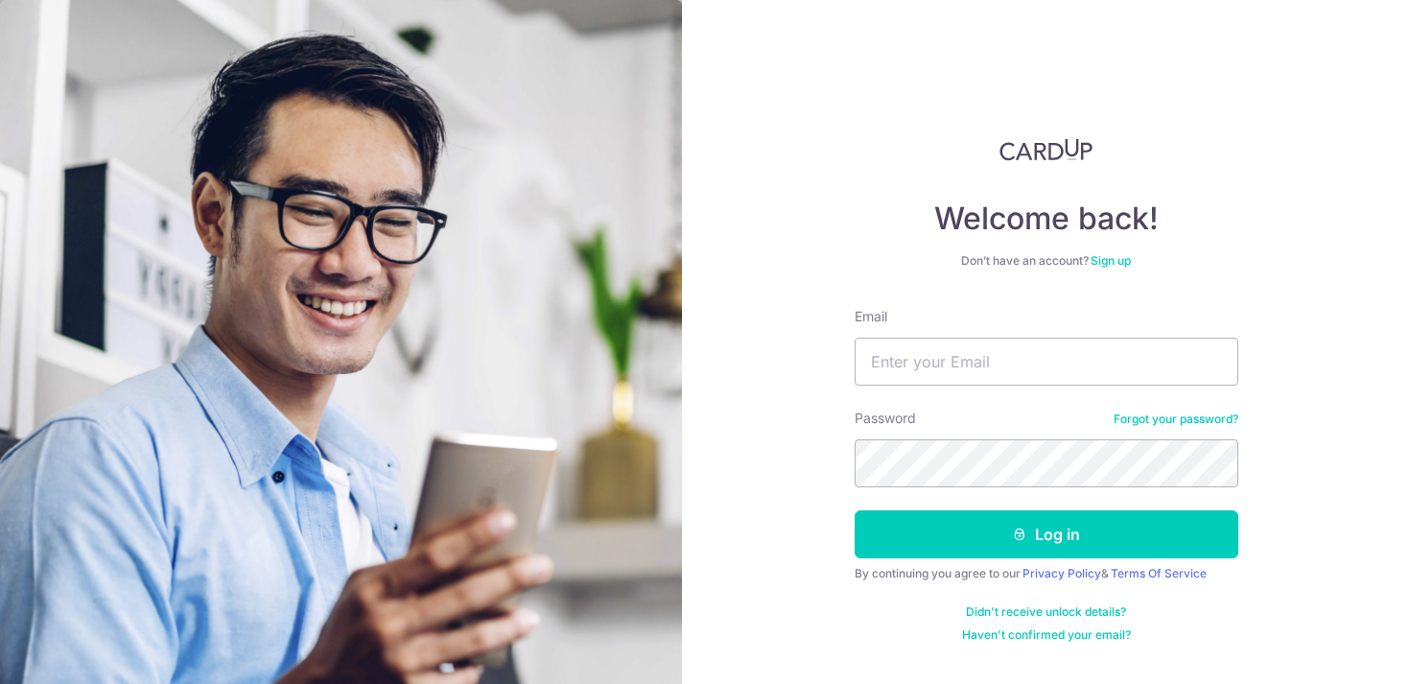
click at [1101, 257] on link "Sign up" at bounding box center [1110, 260] width 40 height 14
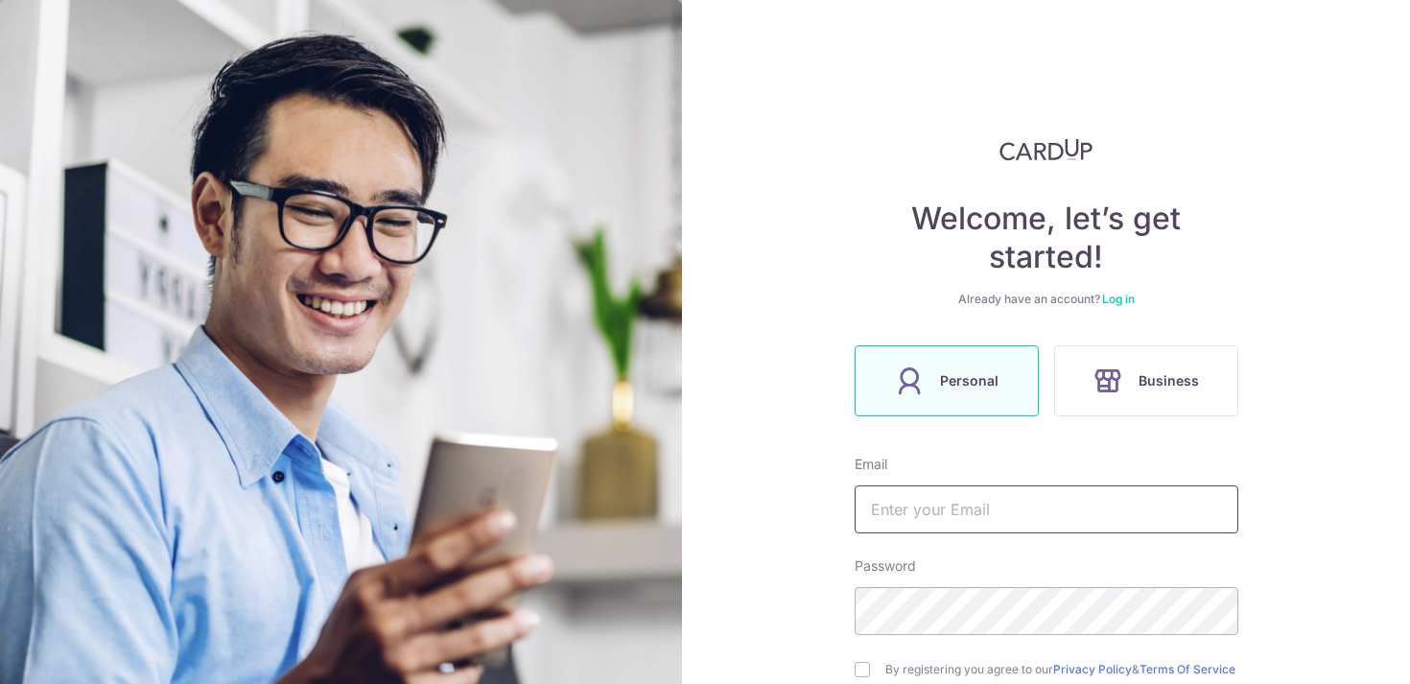
click at [921, 513] on input "text" at bounding box center [1046, 509] width 384 height 48
type input "[EMAIL_ADDRESS][DOMAIN_NAME]"
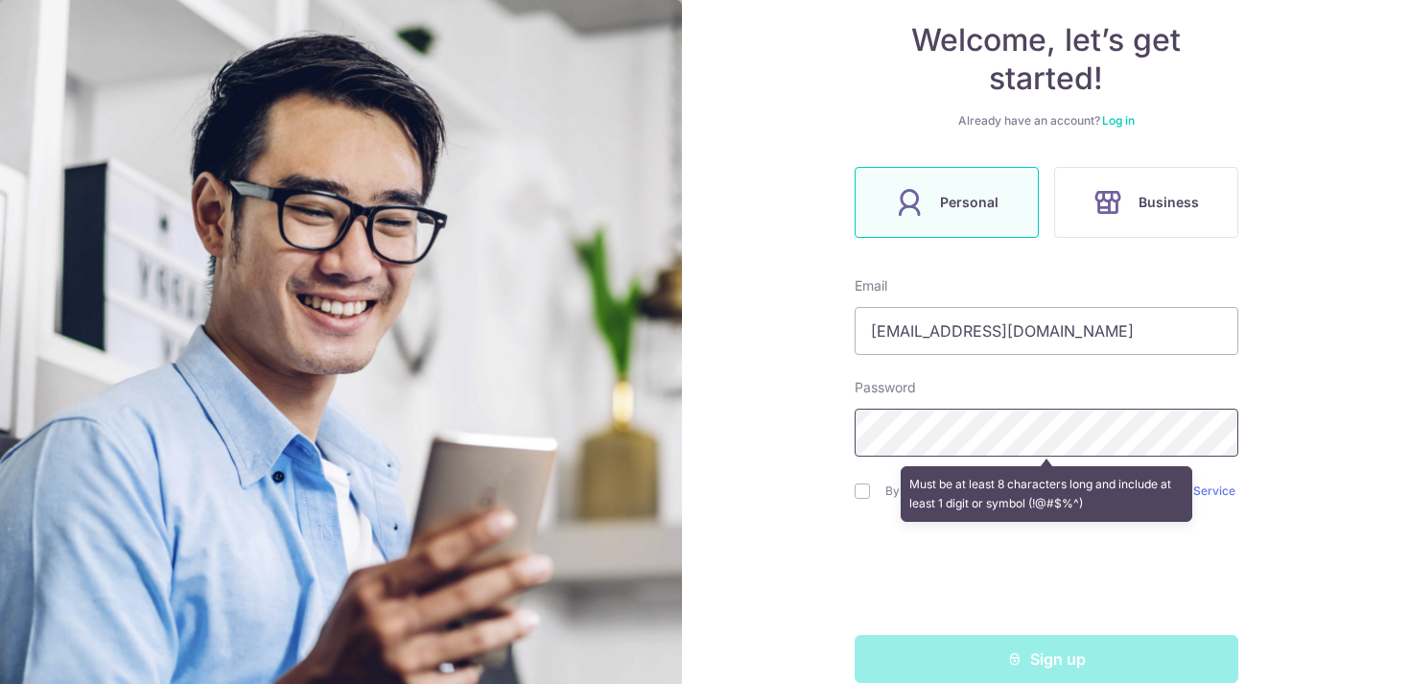
scroll to position [181, 0]
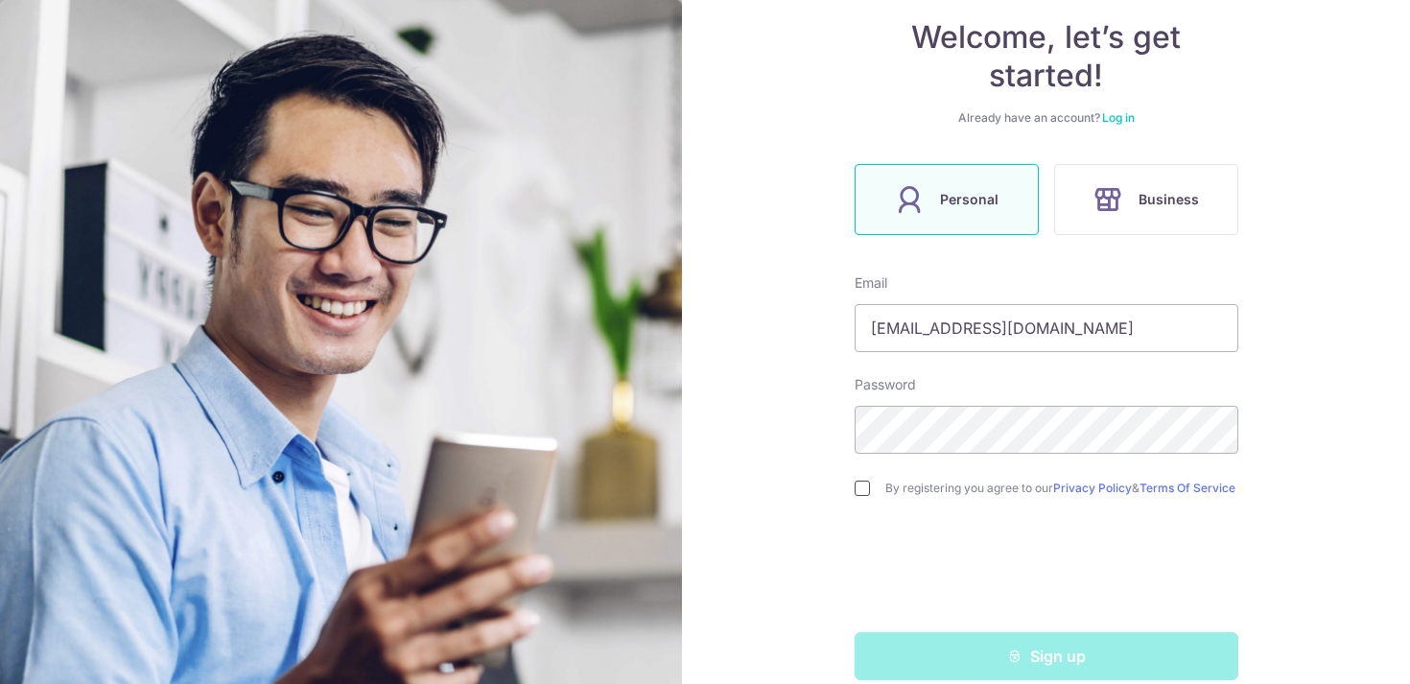
click at [863, 492] on input "checkbox" at bounding box center [861, 487] width 15 height 15
checkbox input "true"
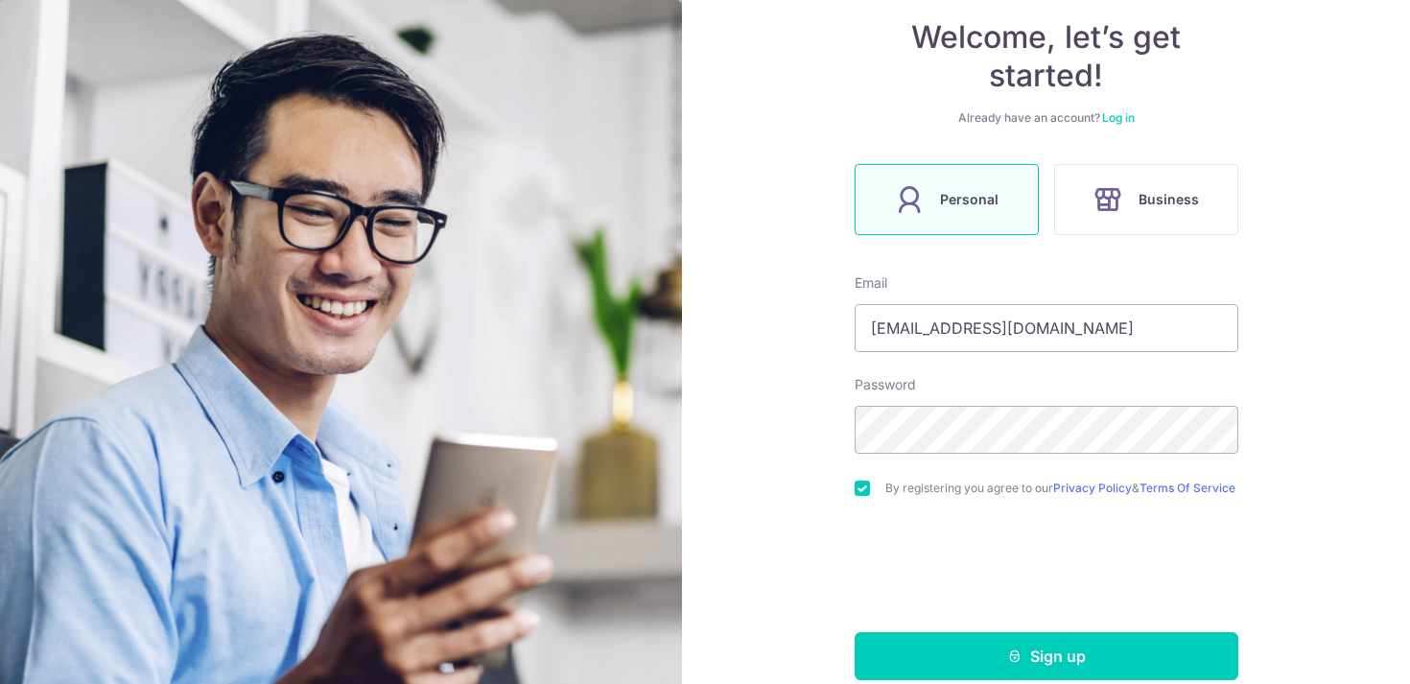
scroll to position [216, 0]
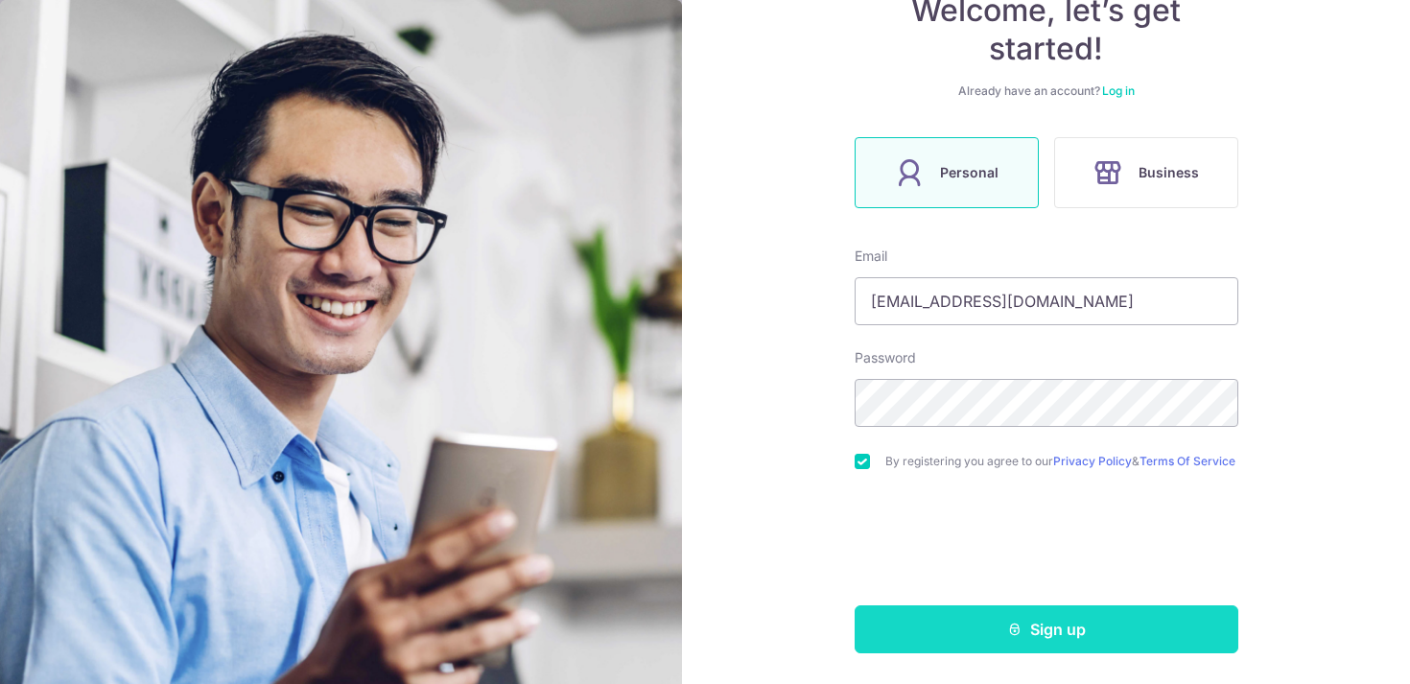
click at [937, 608] on button "Sign up" at bounding box center [1046, 629] width 384 height 48
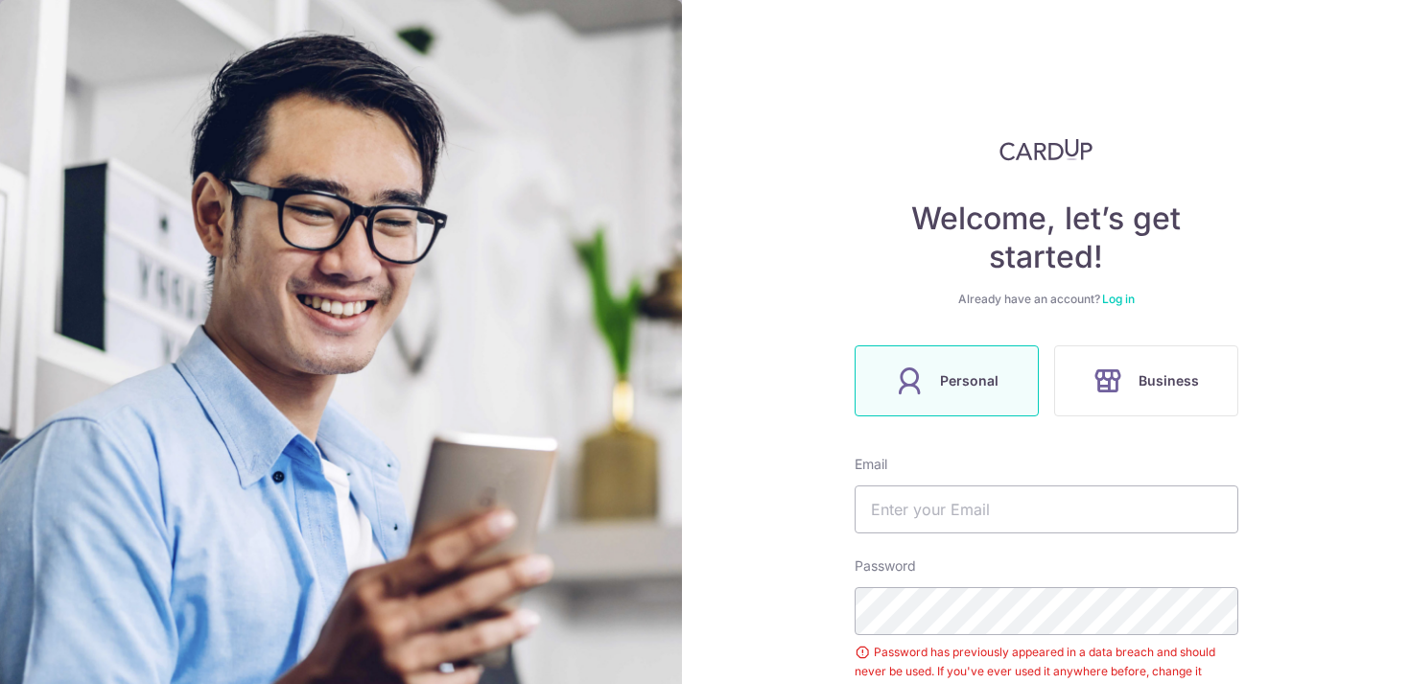
scroll to position [281, 0]
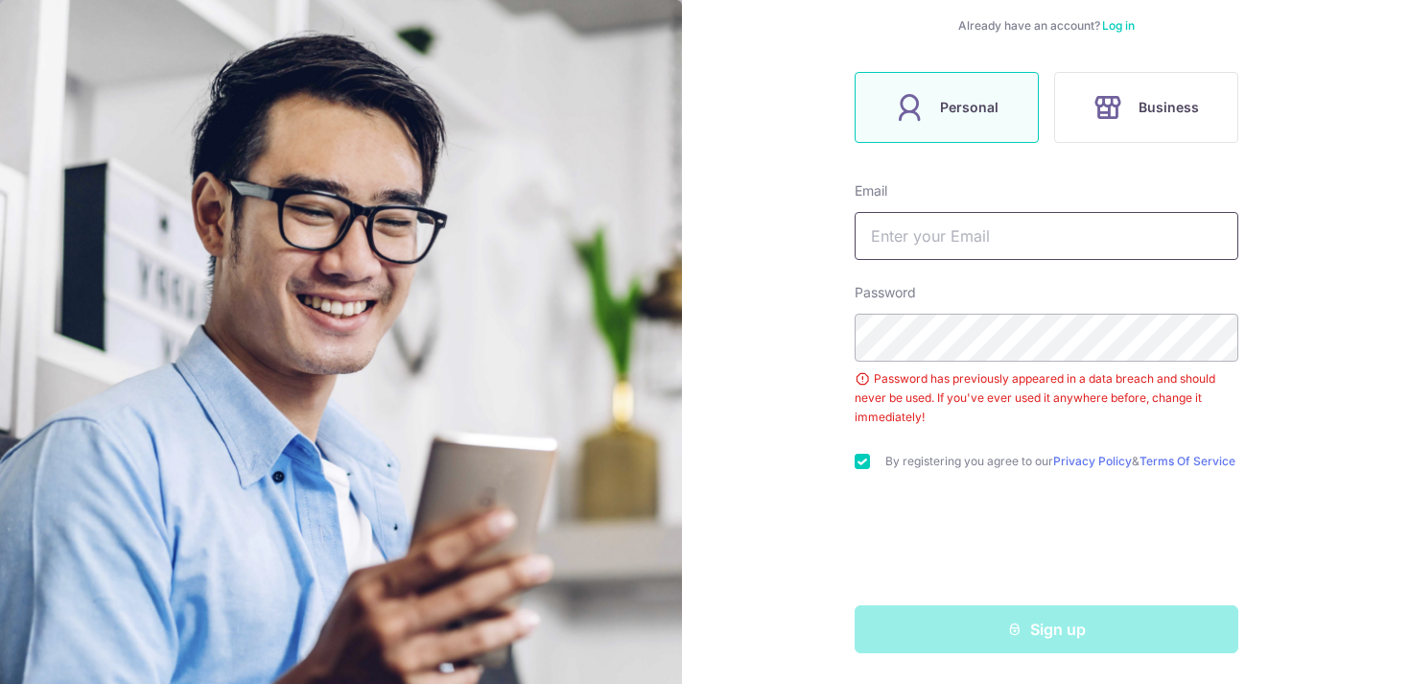
click at [949, 225] on input "text" at bounding box center [1046, 236] width 384 height 48
type input "Shirleybonghs@gmail.com"
click at [771, 331] on div "Welcome, let’s get started! Already have an account? Log in Personal Business E…" at bounding box center [1046, 342] width 728 height 684
click at [873, 409] on div "Password has previously appeared in a data breach and should never be used. If …" at bounding box center [1046, 398] width 384 height 58
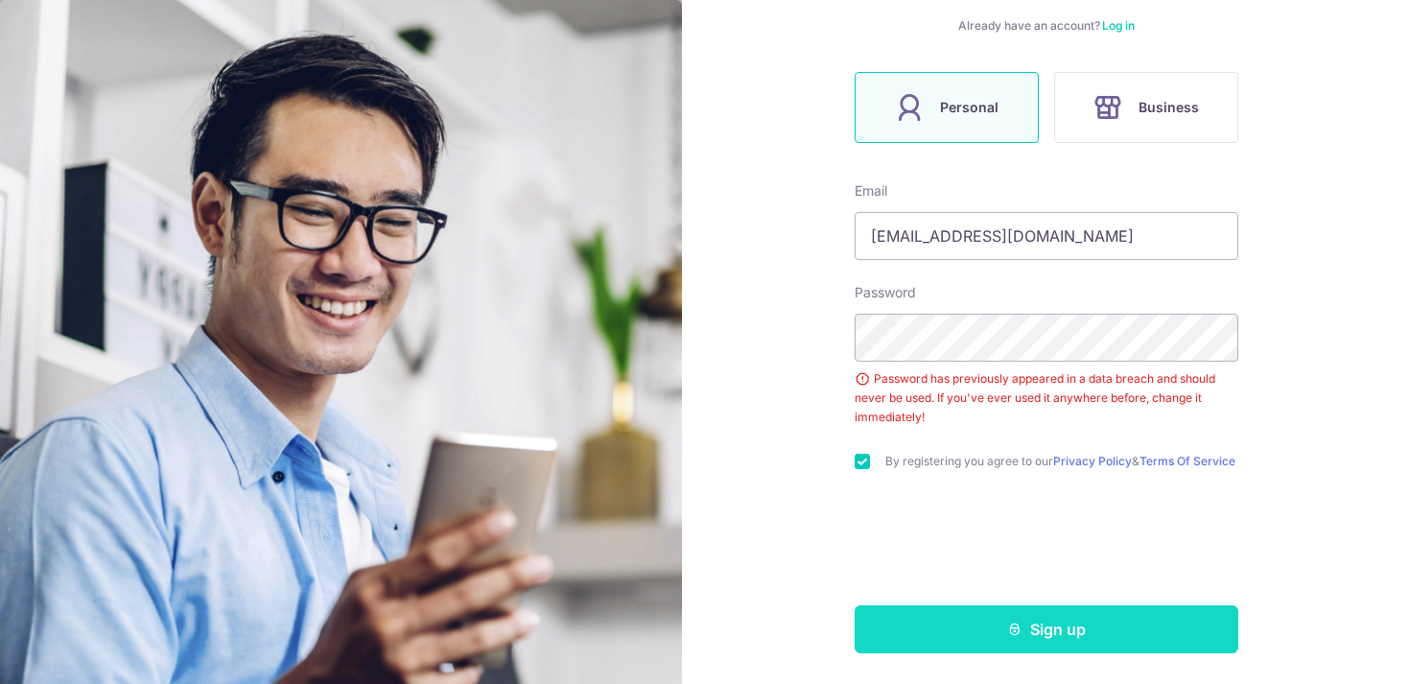
click at [924, 633] on button "Sign up" at bounding box center [1046, 629] width 384 height 48
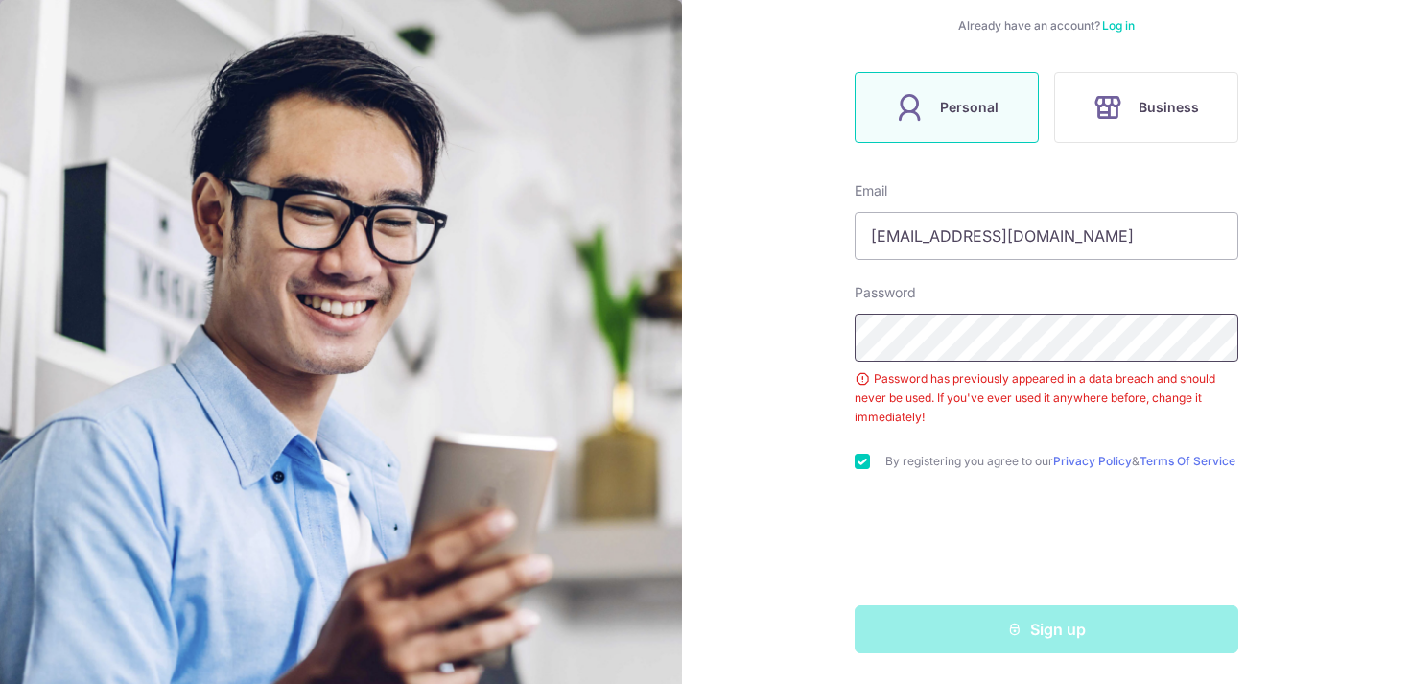
click at [826, 319] on div "Welcome, let’s get started! Already have an account? Log in Personal Business E…" at bounding box center [1046, 342] width 728 height 684
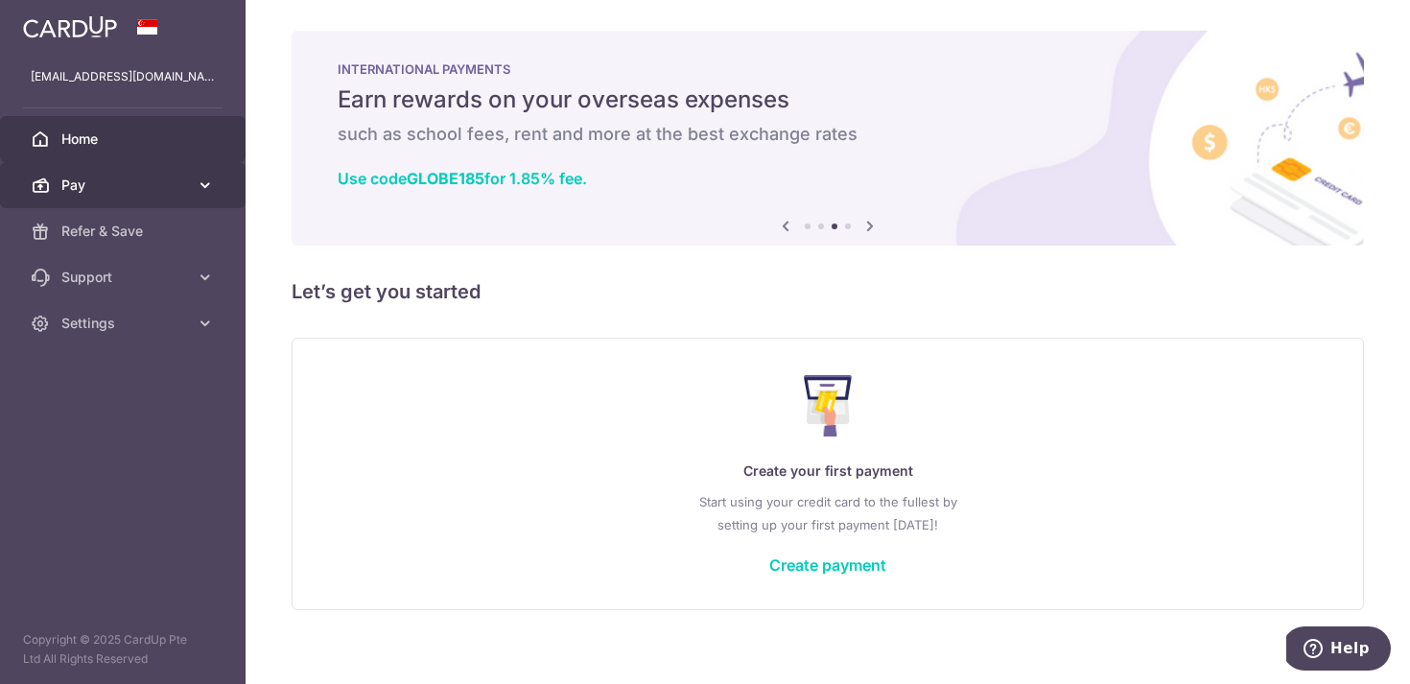
click at [93, 188] on span "Pay" at bounding box center [124, 184] width 127 height 19
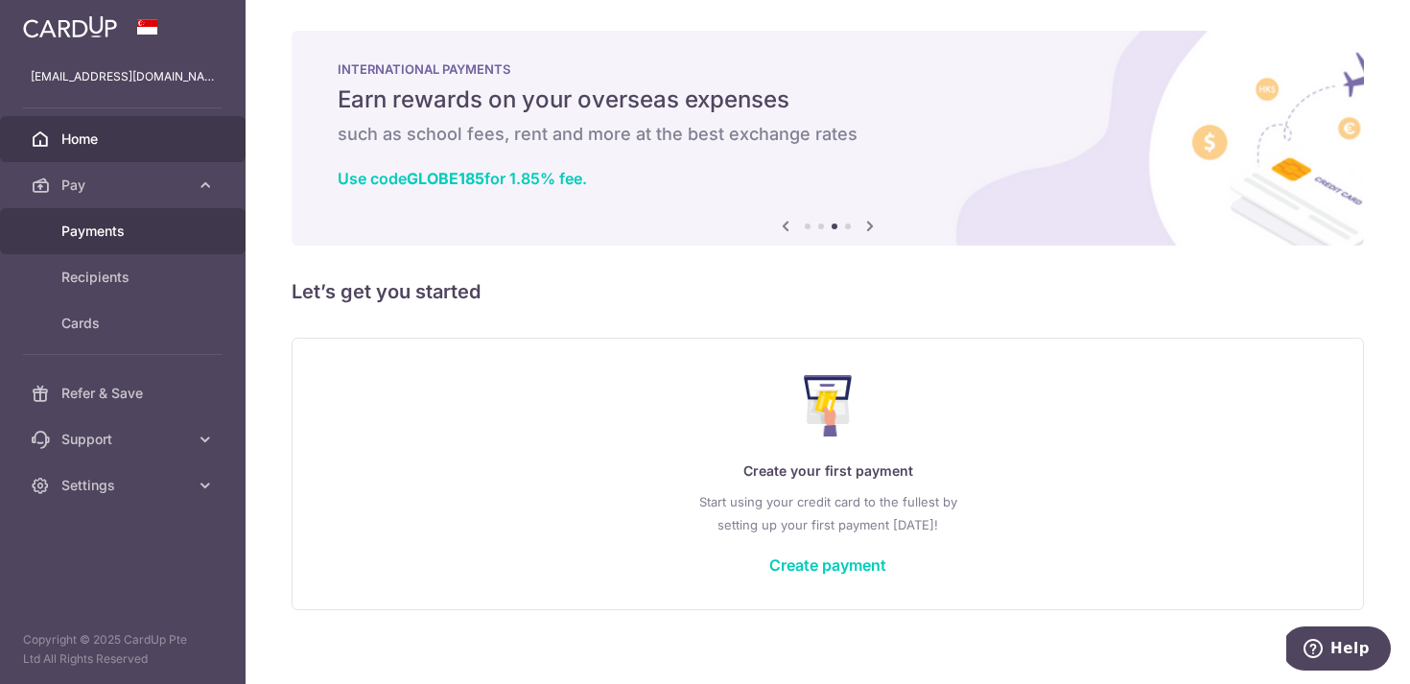
click at [102, 241] on link "Payments" at bounding box center [123, 231] width 246 height 46
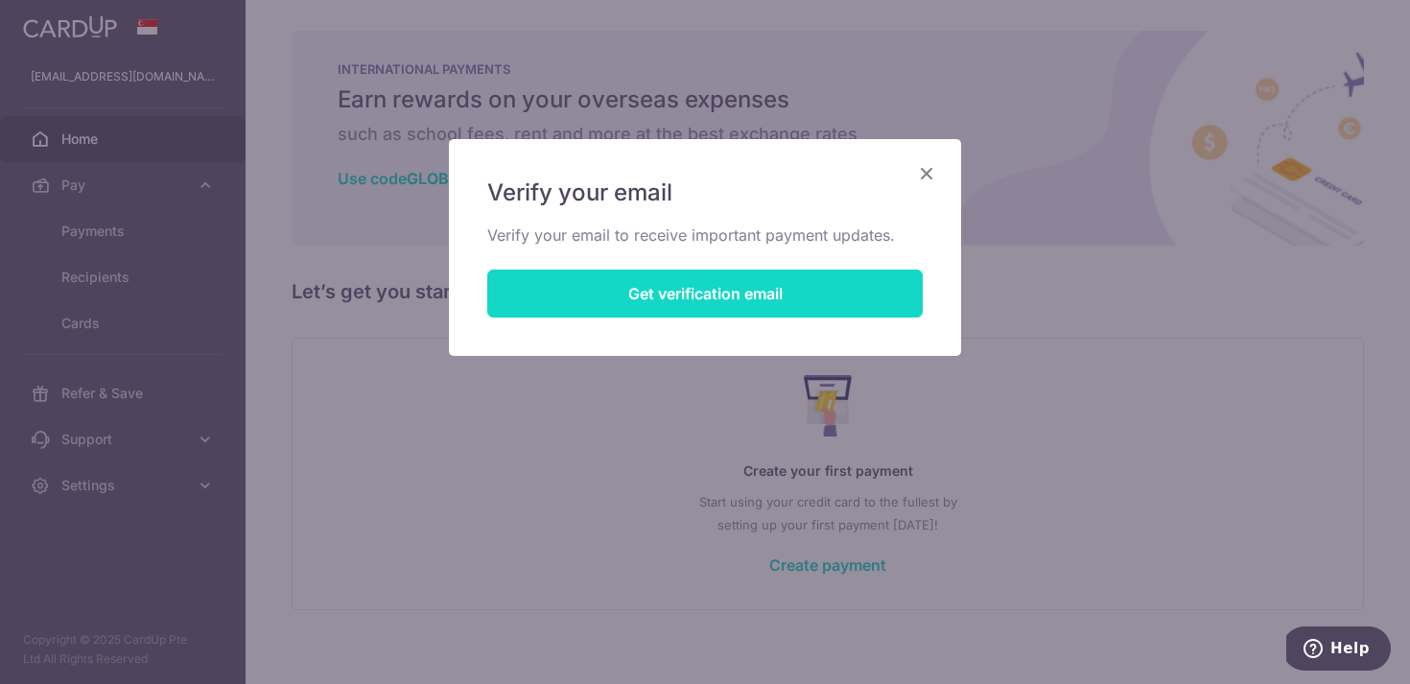
click at [827, 293] on button "Get verification email" at bounding box center [704, 293] width 435 height 48
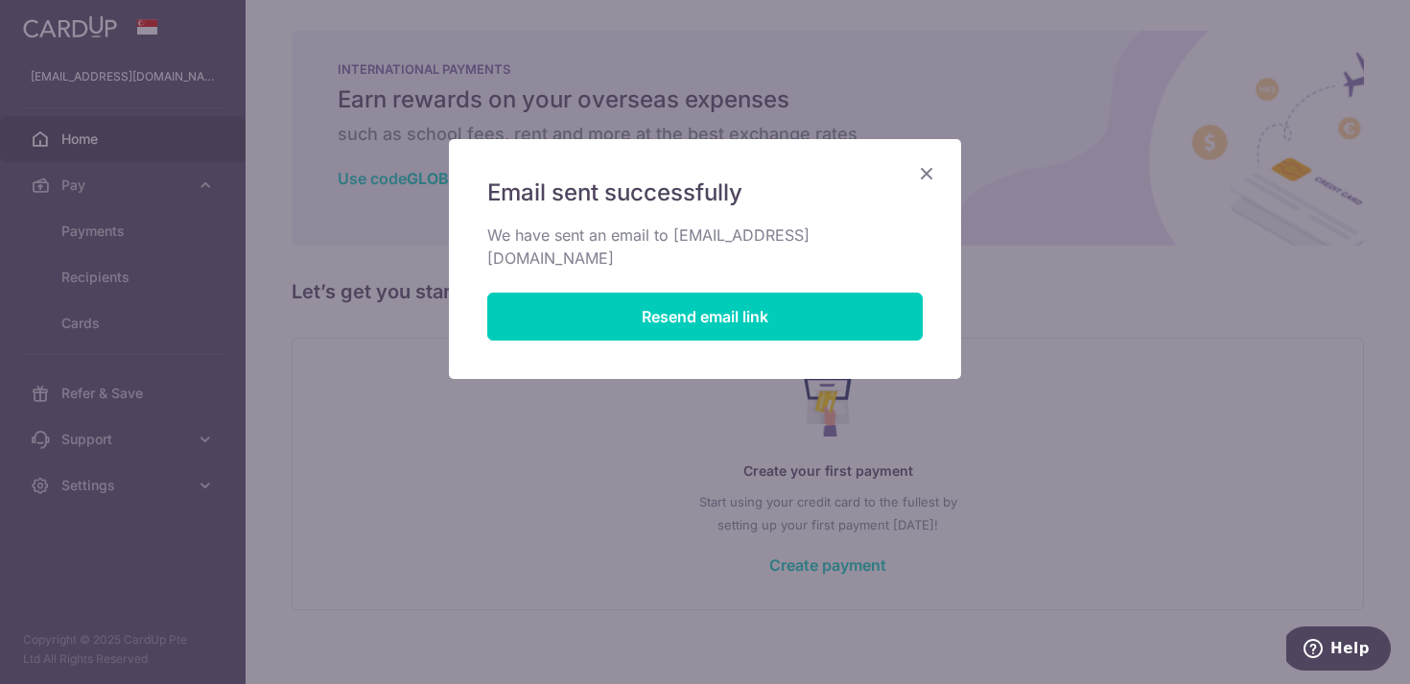
click at [924, 175] on icon "Close" at bounding box center [926, 173] width 23 height 24
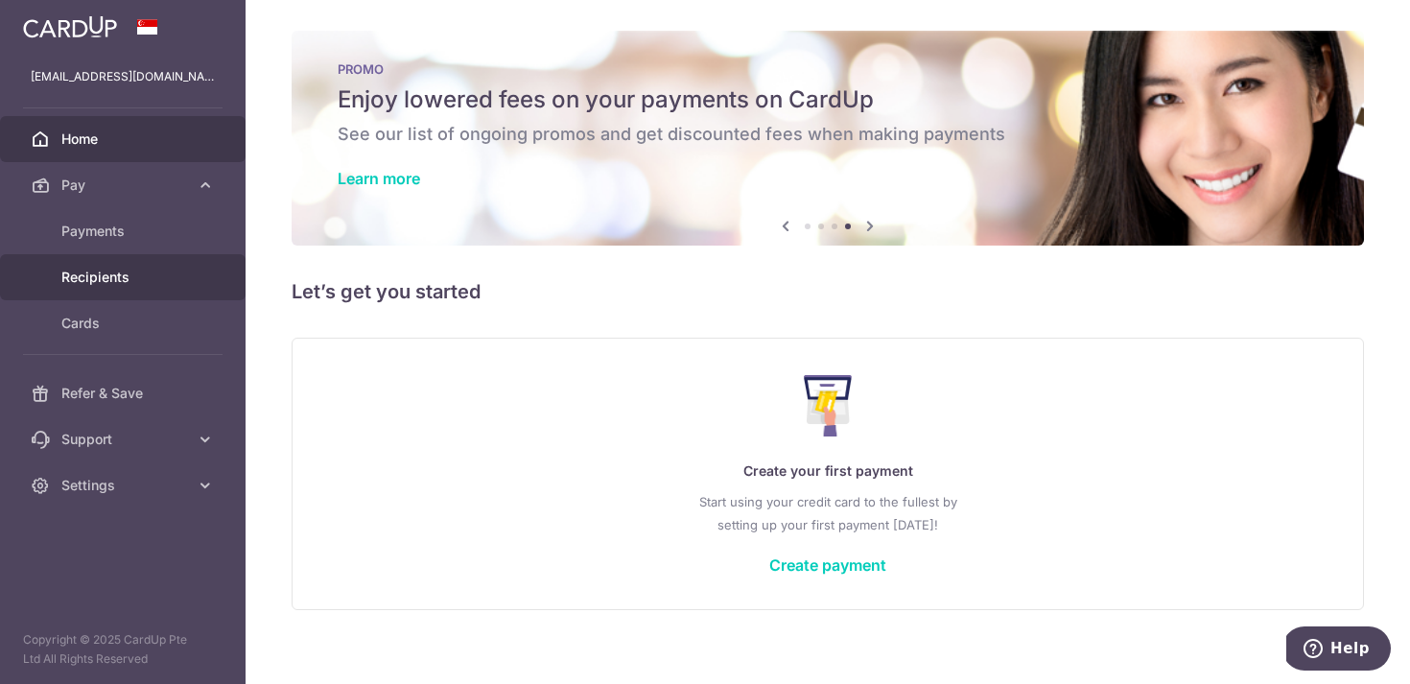
click at [151, 291] on link "Recipients" at bounding box center [123, 277] width 246 height 46
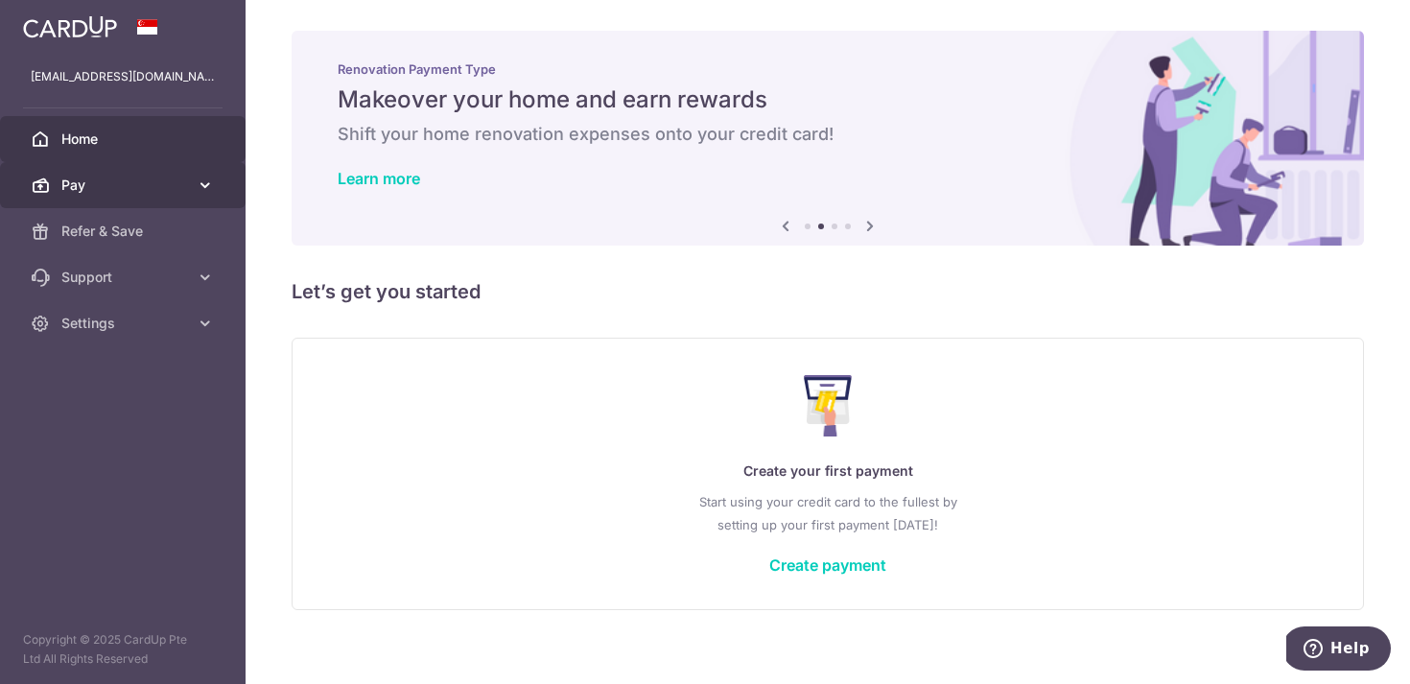
click at [136, 194] on span "Pay" at bounding box center [124, 184] width 127 height 19
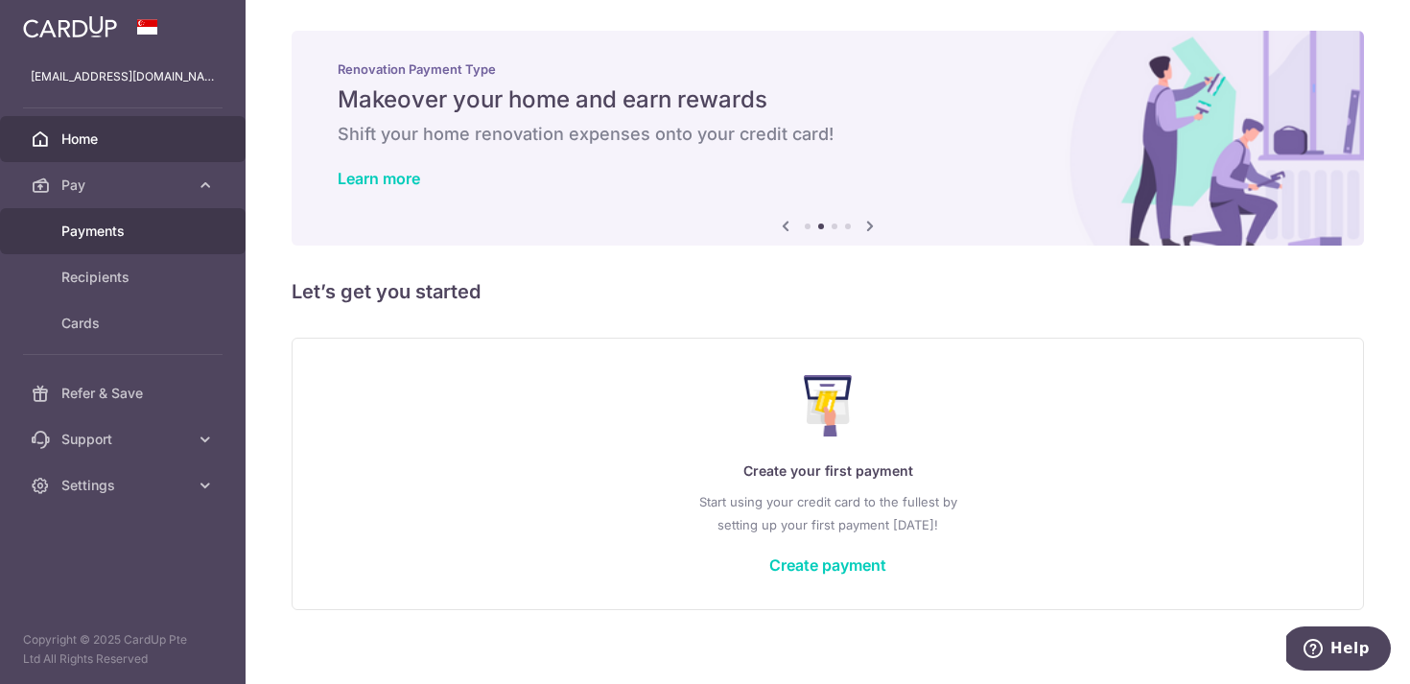
click at [126, 237] on span "Payments" at bounding box center [124, 231] width 127 height 19
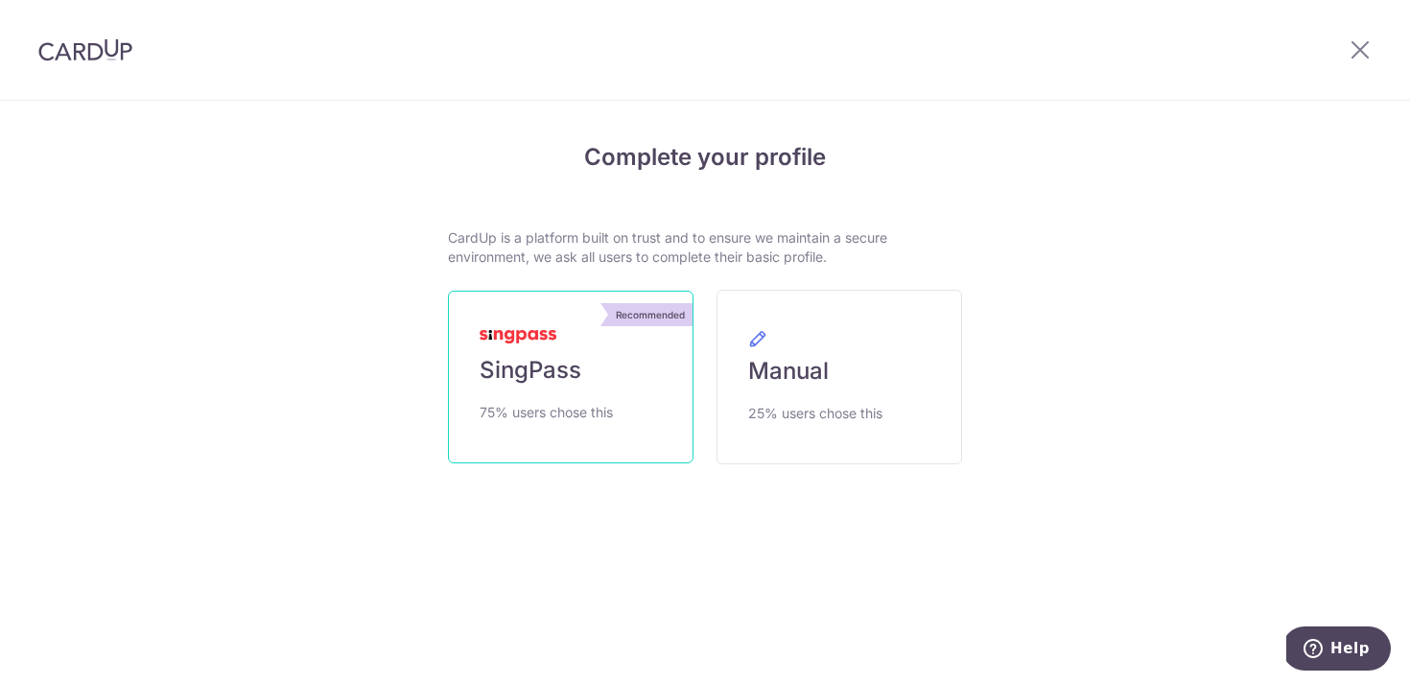
click at [539, 370] on span "SingPass" at bounding box center [531, 370] width 102 height 31
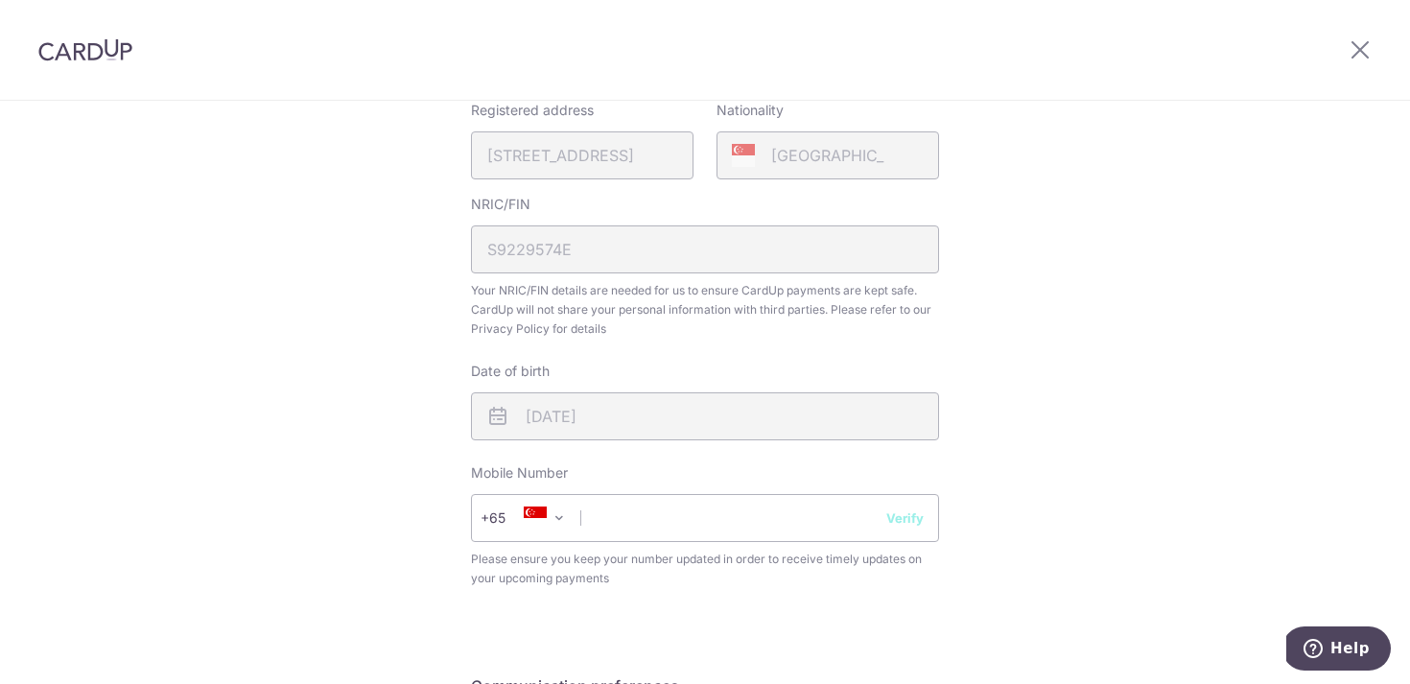
scroll to position [588, 0]
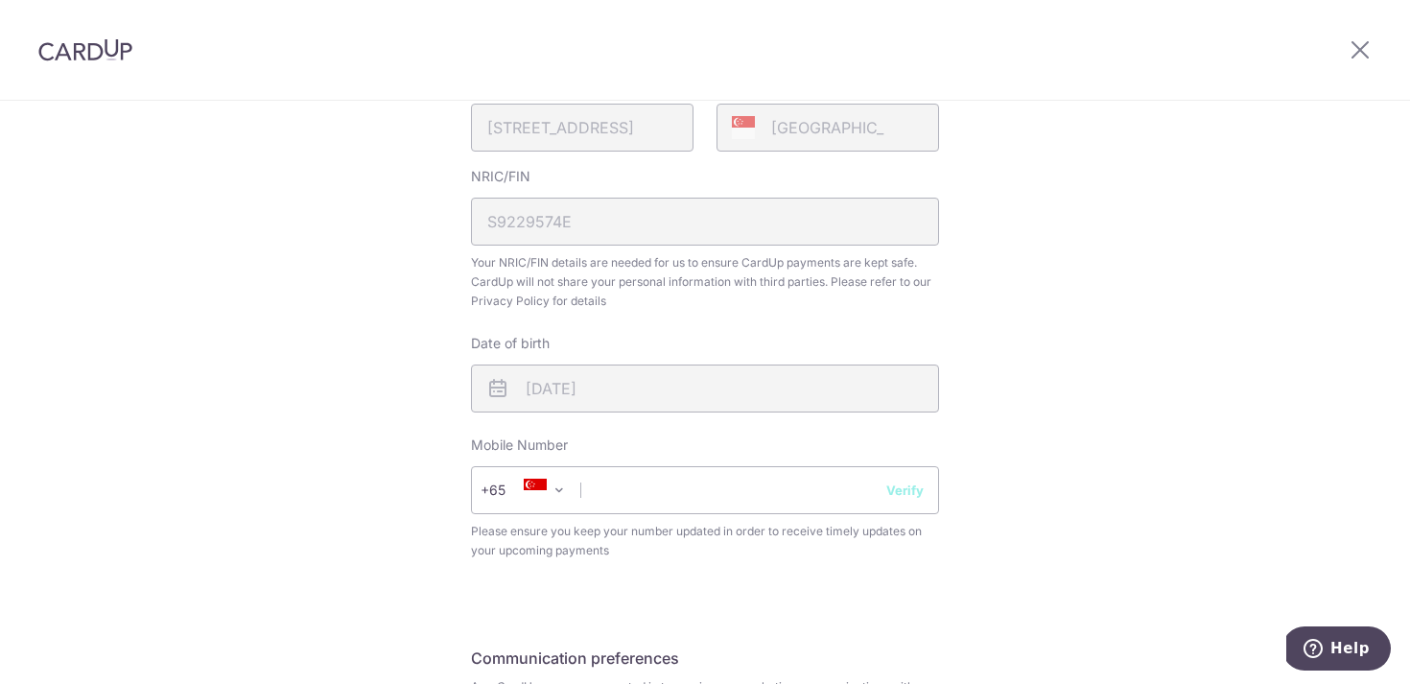
click at [598, 237] on div "NRIC/FIN S9229574E Your NRIC/FIN details are needed for us to ensure CardUp pay…" at bounding box center [705, 239] width 468 height 144
click at [599, 496] on input "text" at bounding box center [705, 490] width 468 height 48
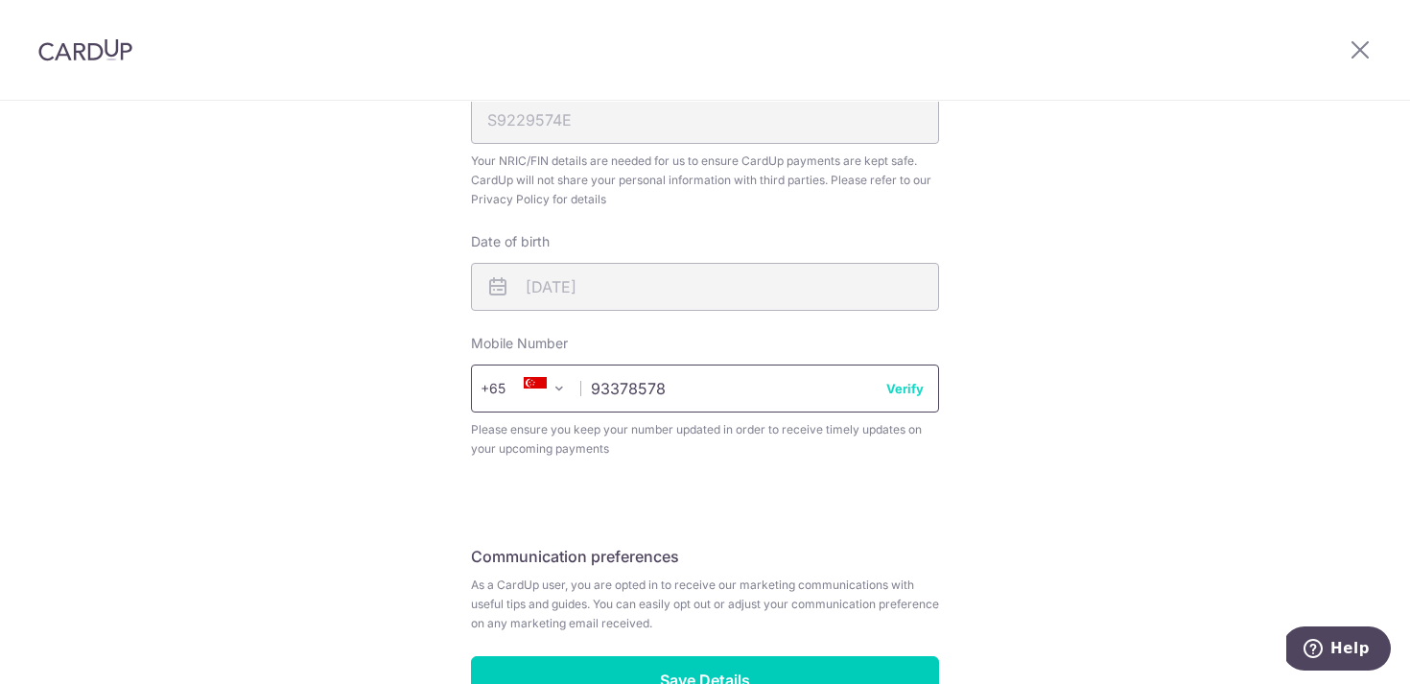
scroll to position [704, 0]
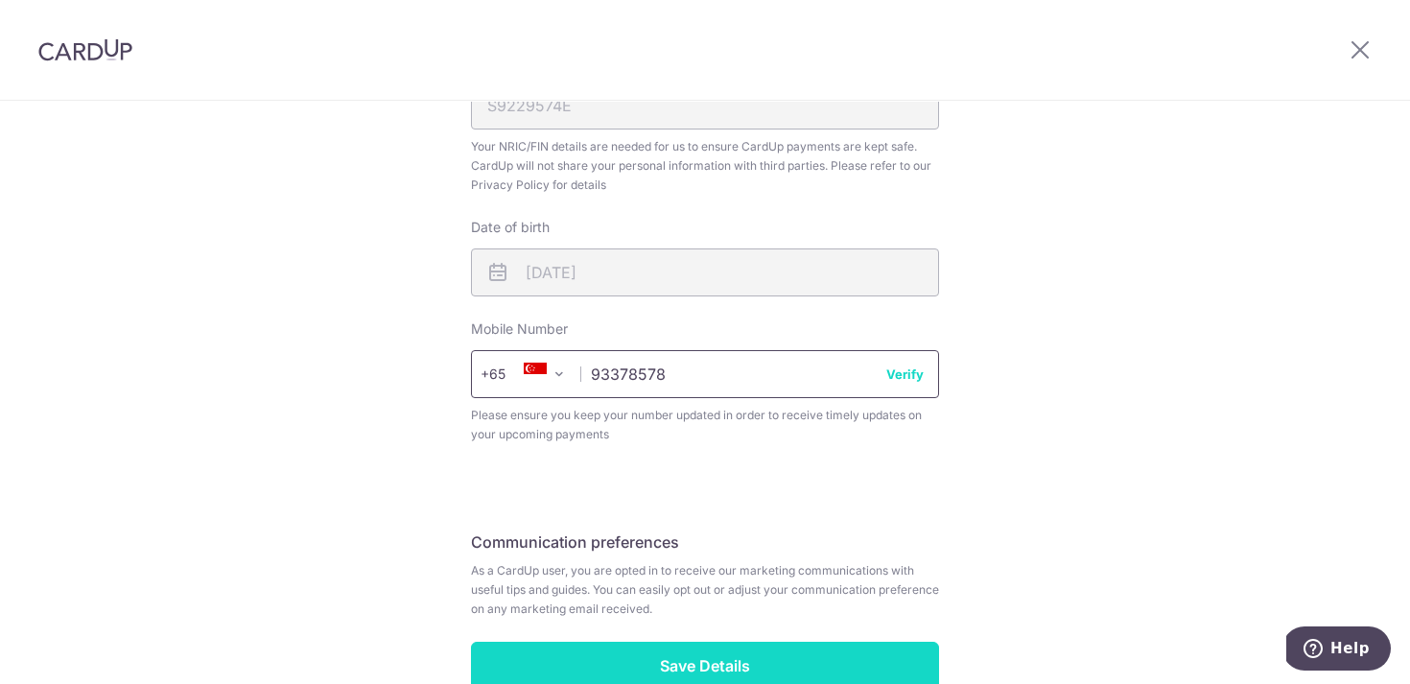
type input "93378578"
click at [560, 658] on input "Save Details" at bounding box center [705, 666] width 468 height 48
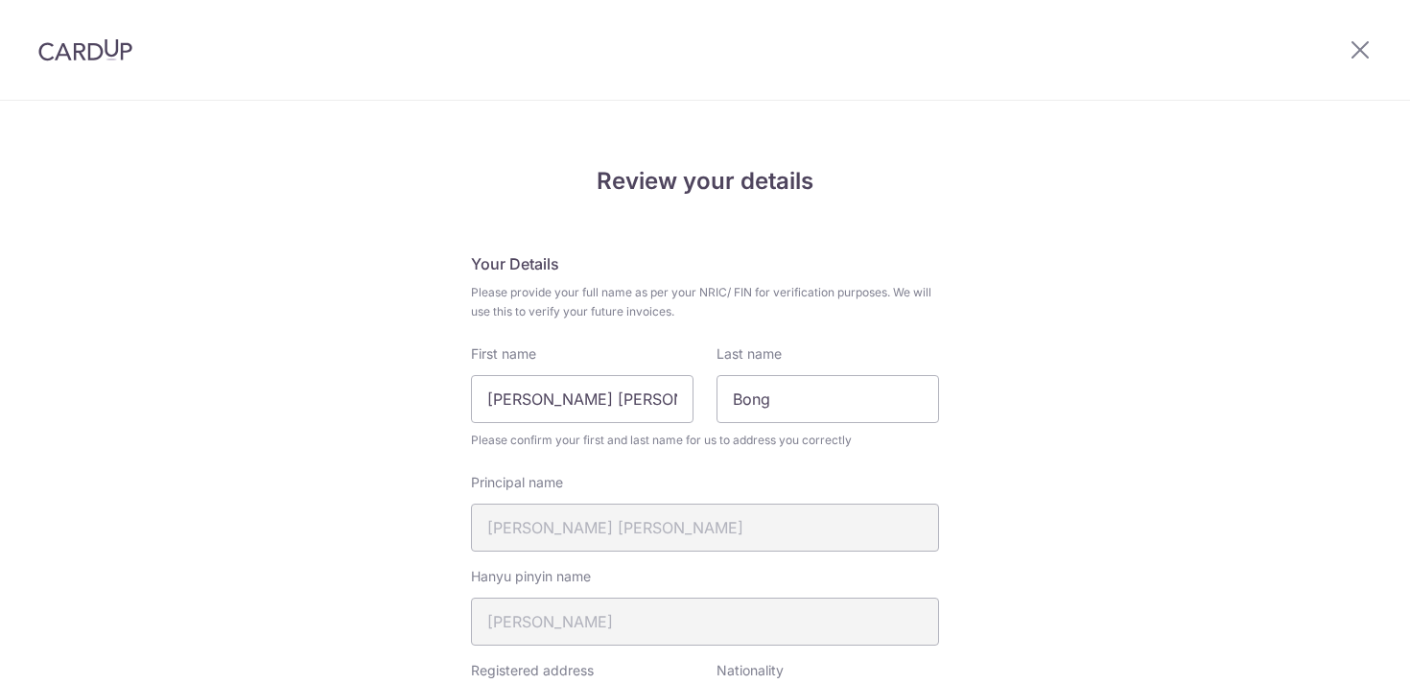
scroll to position [842, 0]
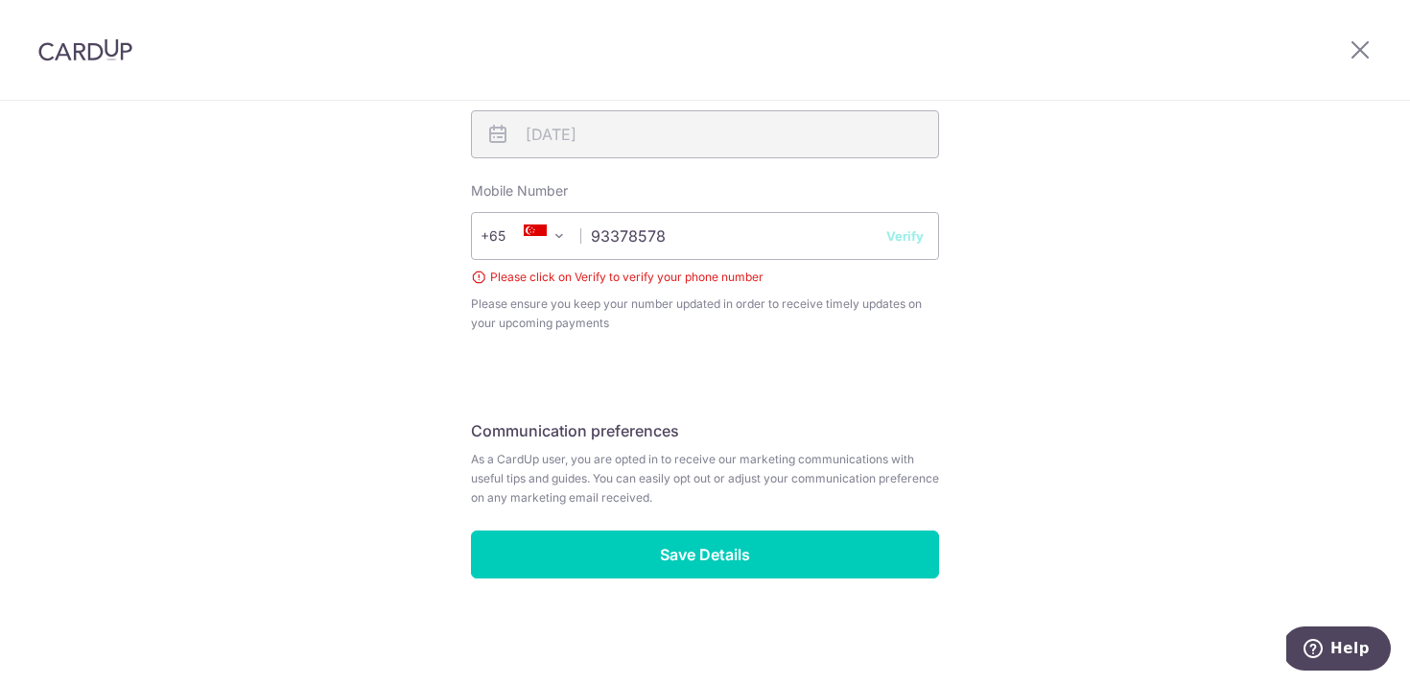
click at [904, 238] on button "Verify" at bounding box center [904, 235] width 37 height 19
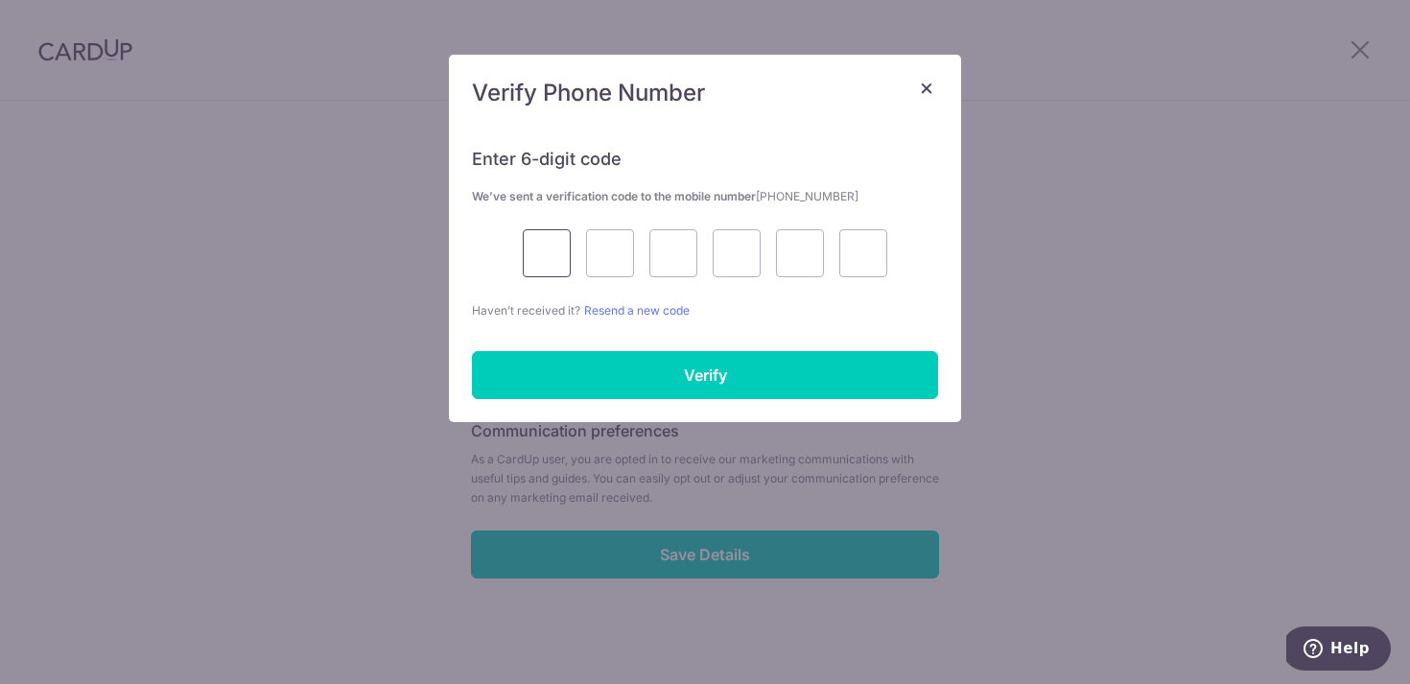
click at [552, 244] on input "text" at bounding box center [547, 253] width 48 height 48
type input "9"
type input "1"
type input "8"
type input "9"
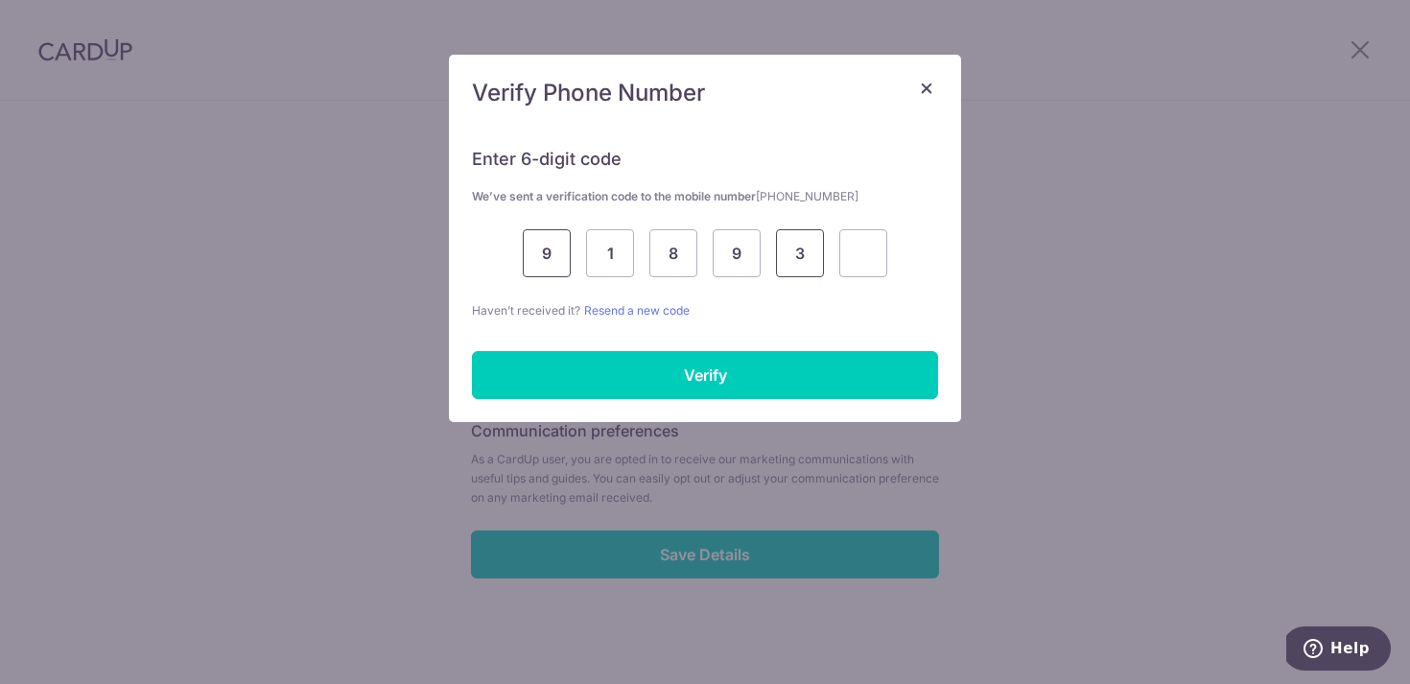
type input "3"
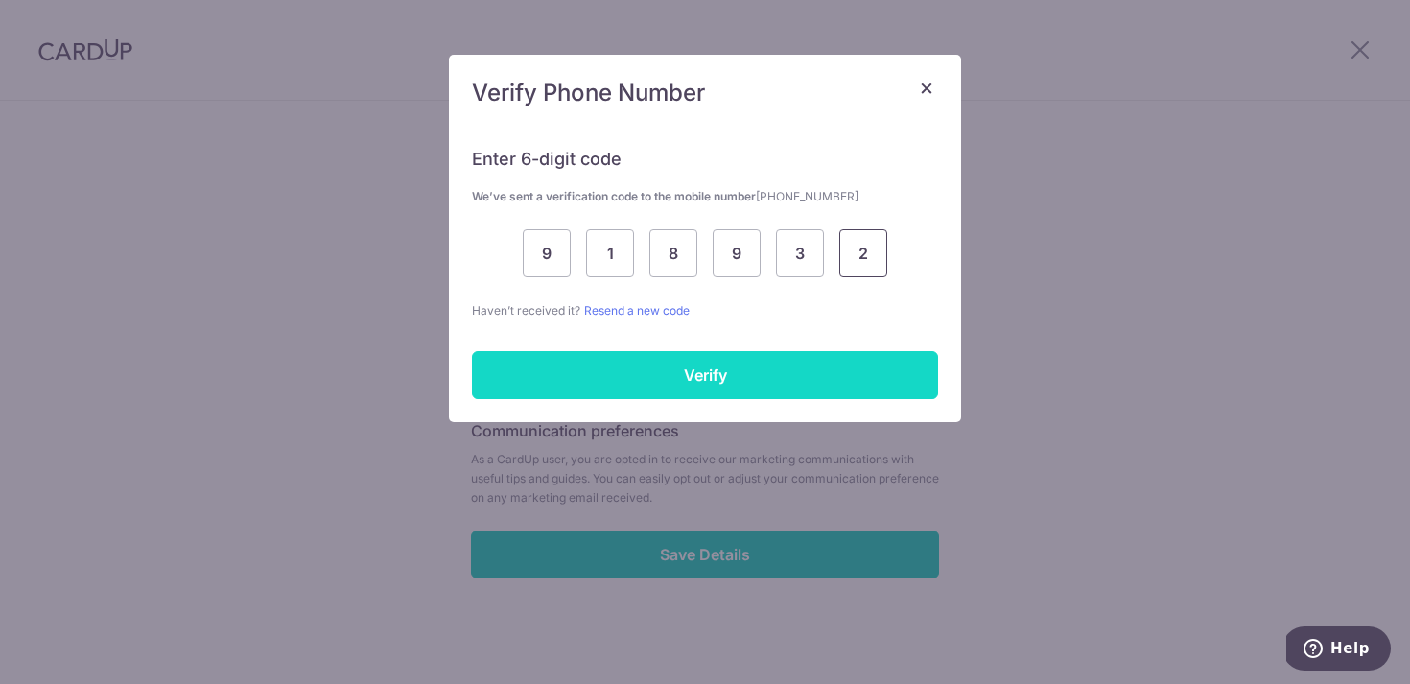
type input "2"
click at [612, 366] on input "Verify" at bounding box center [705, 375] width 466 height 48
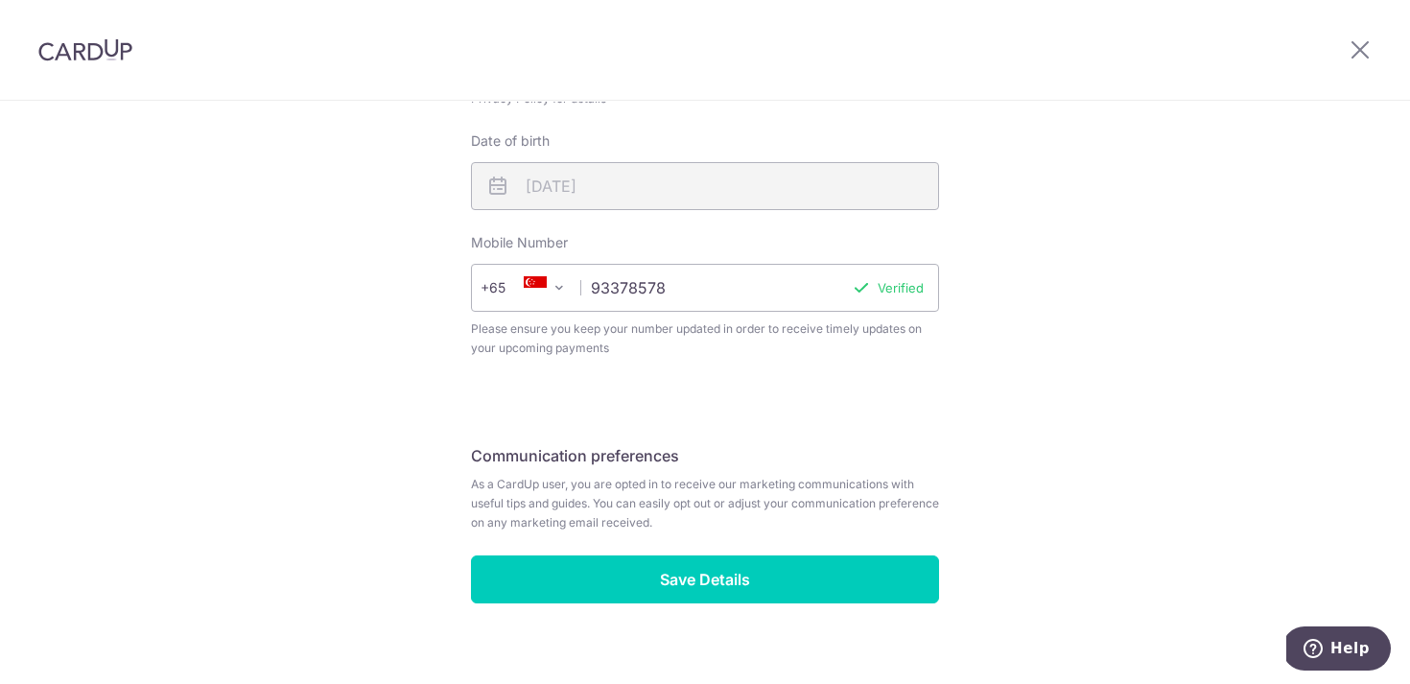
scroll to position [779, 0]
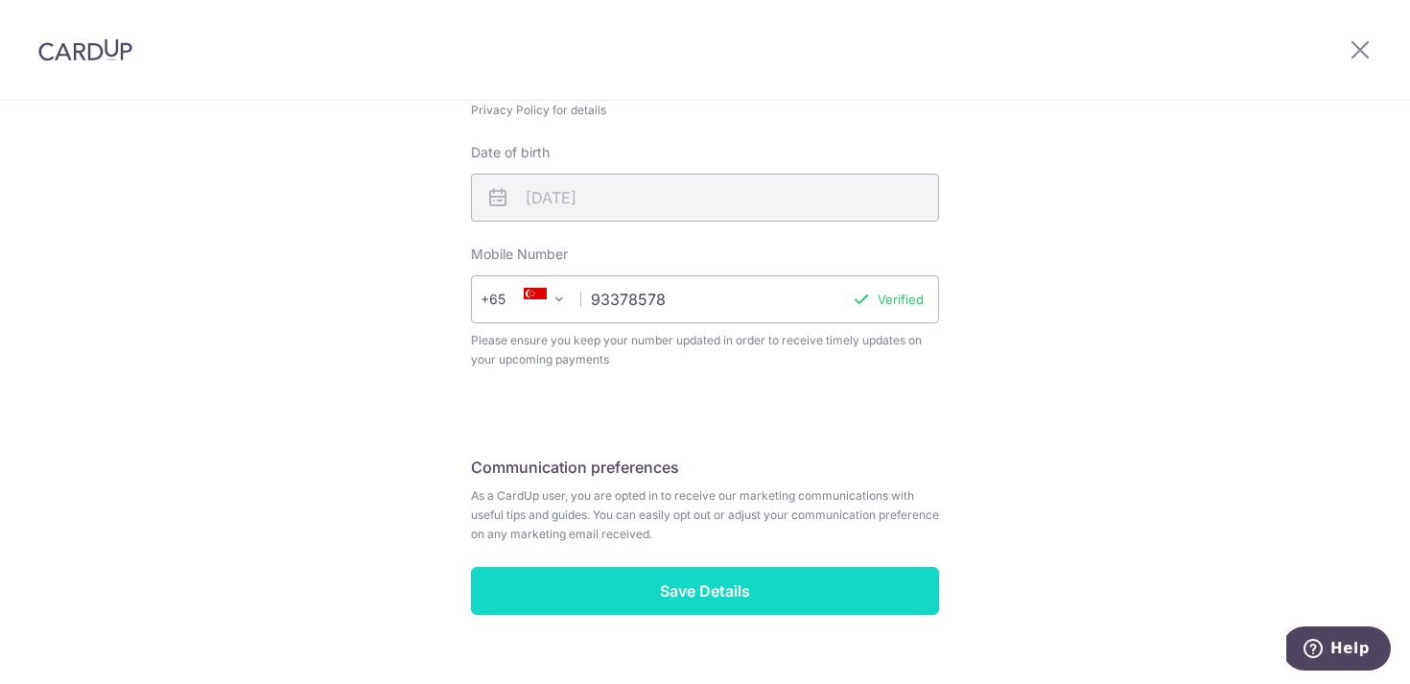
click at [604, 585] on input "Save Details" at bounding box center [705, 591] width 468 height 48
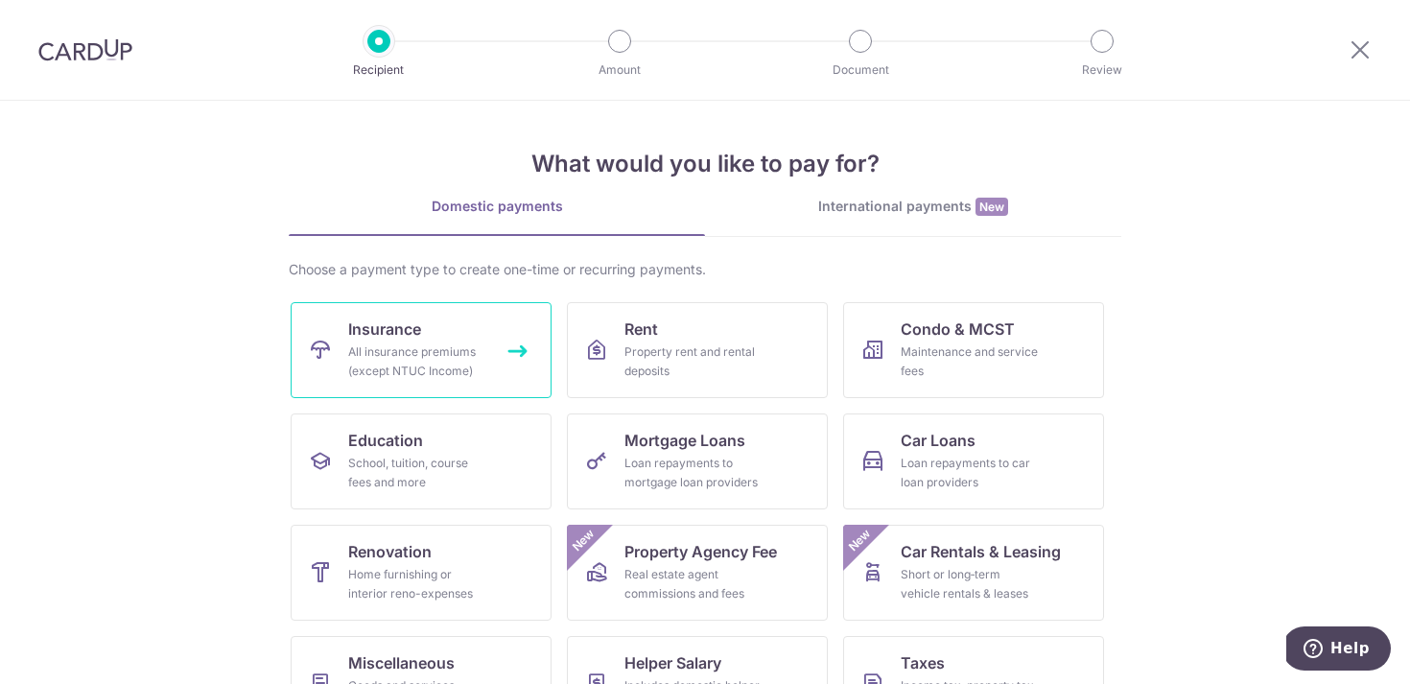
click at [402, 379] on div "All insurance premiums (except NTUC Income)" at bounding box center [417, 361] width 138 height 38
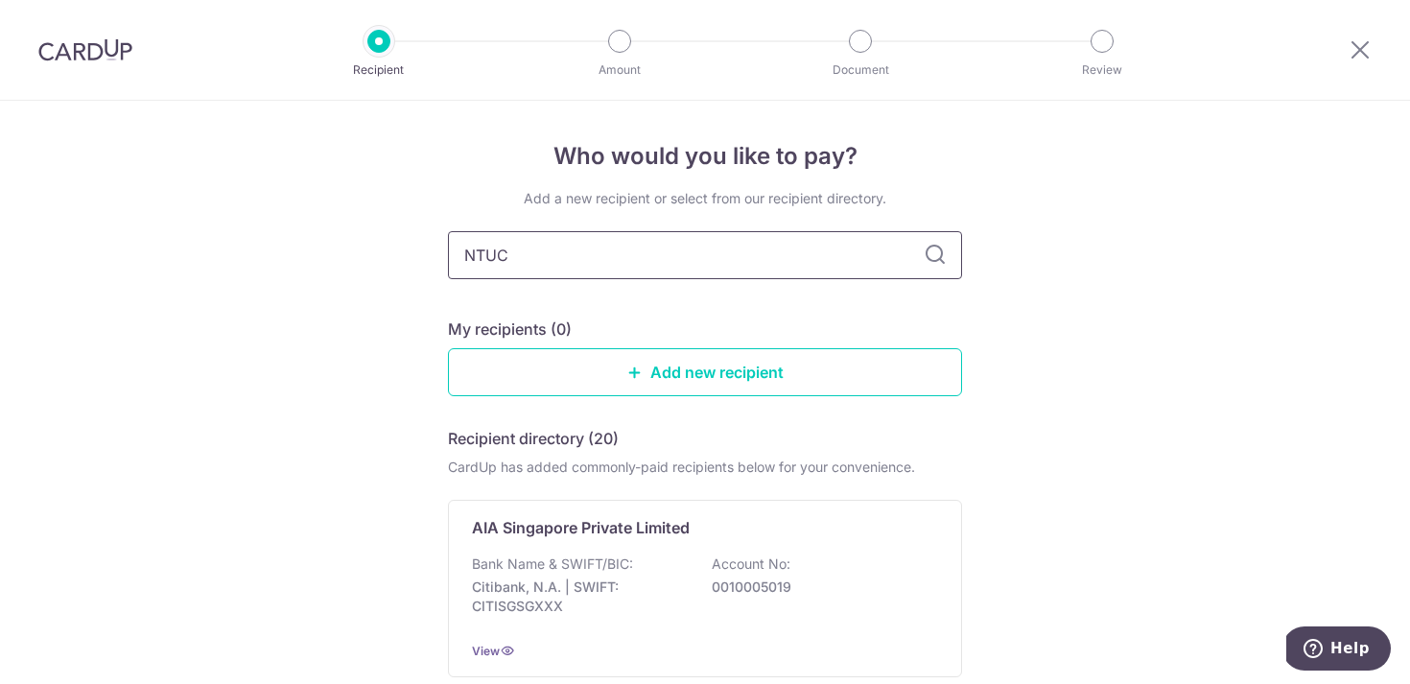
type input "NTUC"
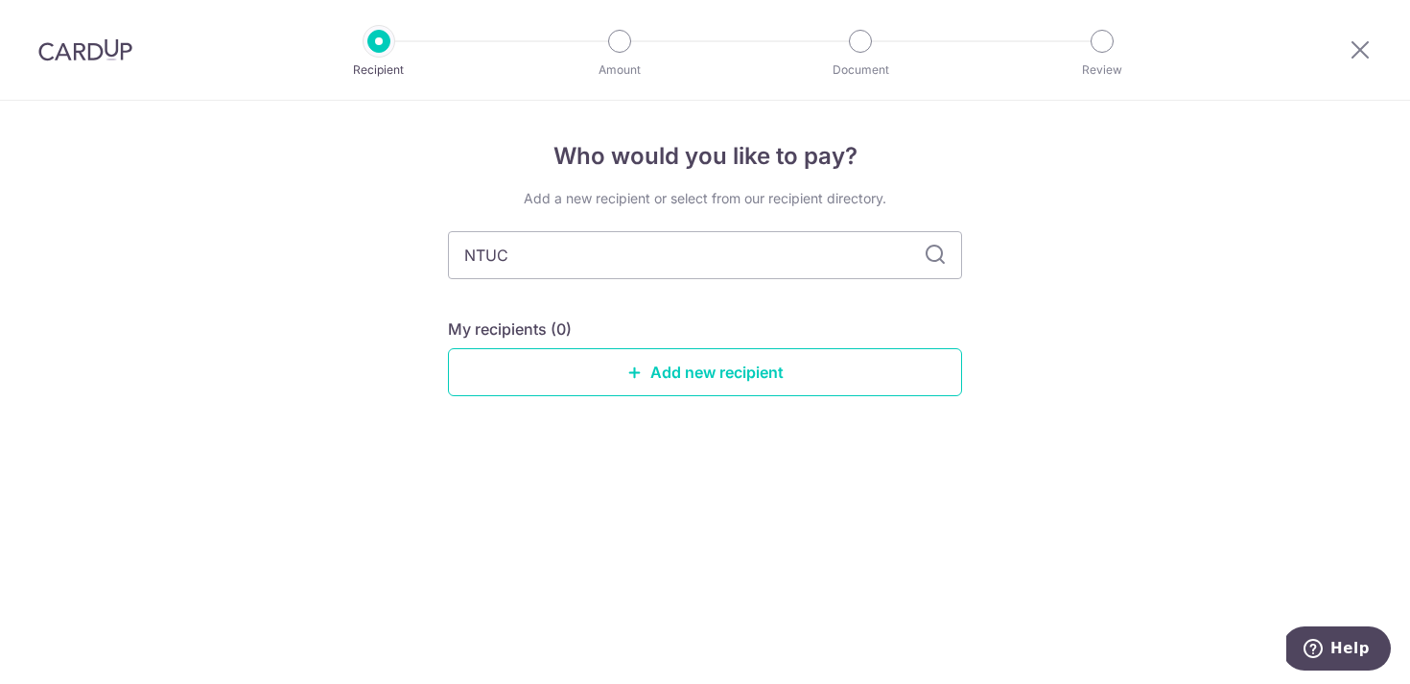
click at [941, 254] on icon at bounding box center [935, 255] width 23 height 23
drag, startPoint x: 667, startPoint y: 258, endPoint x: 398, endPoint y: 240, distance: 270.1
click at [397, 240] on div "Who would you like to pay? Add a new recipient or select from our recipient dir…" at bounding box center [705, 392] width 1410 height 583
type input "IRAS"
click at [952, 261] on input "IRAS" at bounding box center [705, 255] width 514 height 48
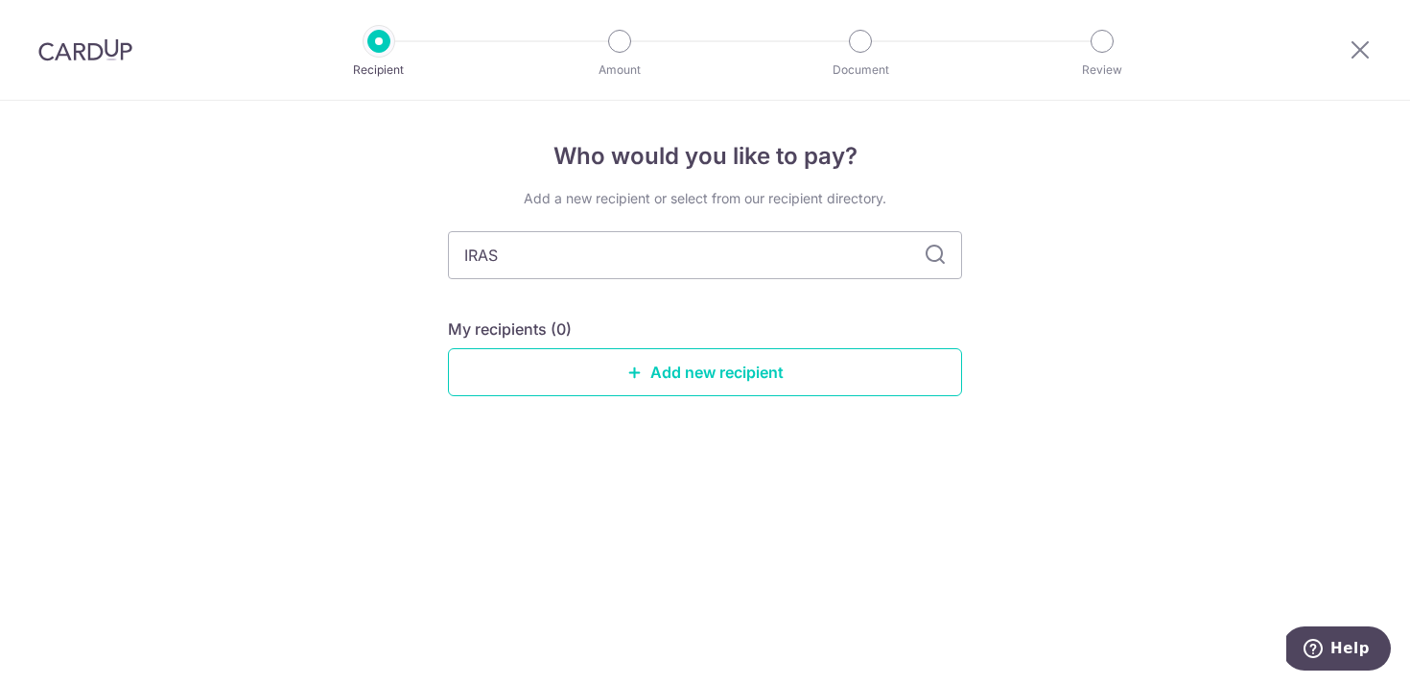
click at [936, 255] on icon at bounding box center [935, 255] width 23 height 23
drag, startPoint x: 527, startPoint y: 258, endPoint x: 409, endPoint y: 258, distance: 118.0
click at [409, 258] on div "Who would you like to pay? Add a new recipient or select from our recipient dir…" at bounding box center [705, 392] width 1410 height 583
click at [666, 370] on link "Add new recipient" at bounding box center [705, 372] width 514 height 48
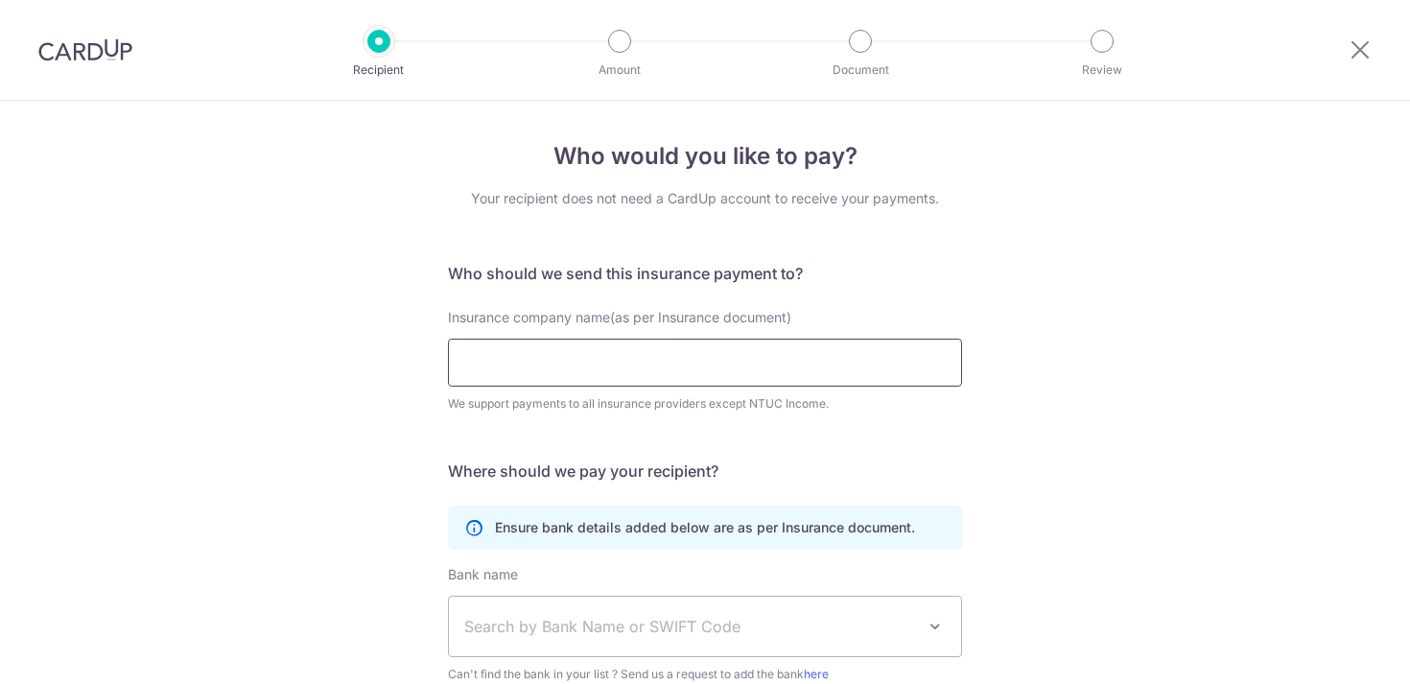
click at [608, 359] on input "Insurance company name(as per Insurance document)" at bounding box center [705, 363] width 514 height 48
type input "I"
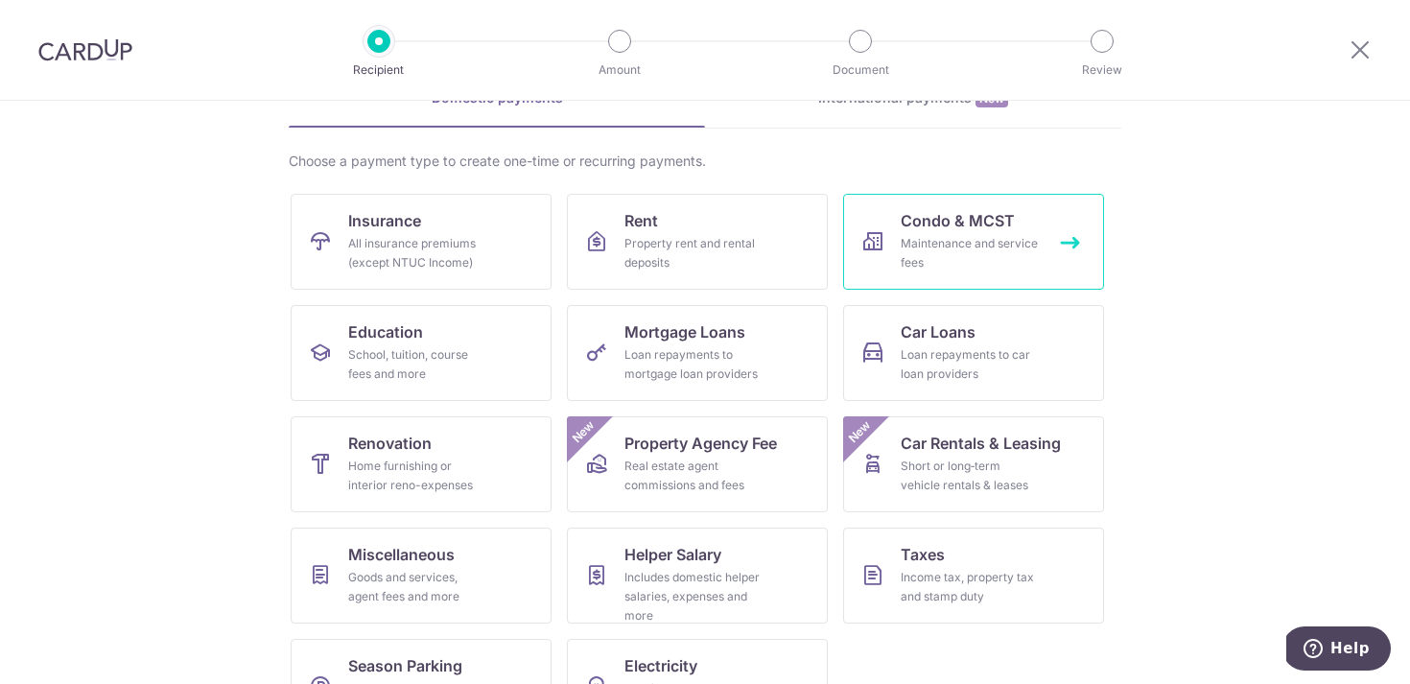
scroll to position [106, 0]
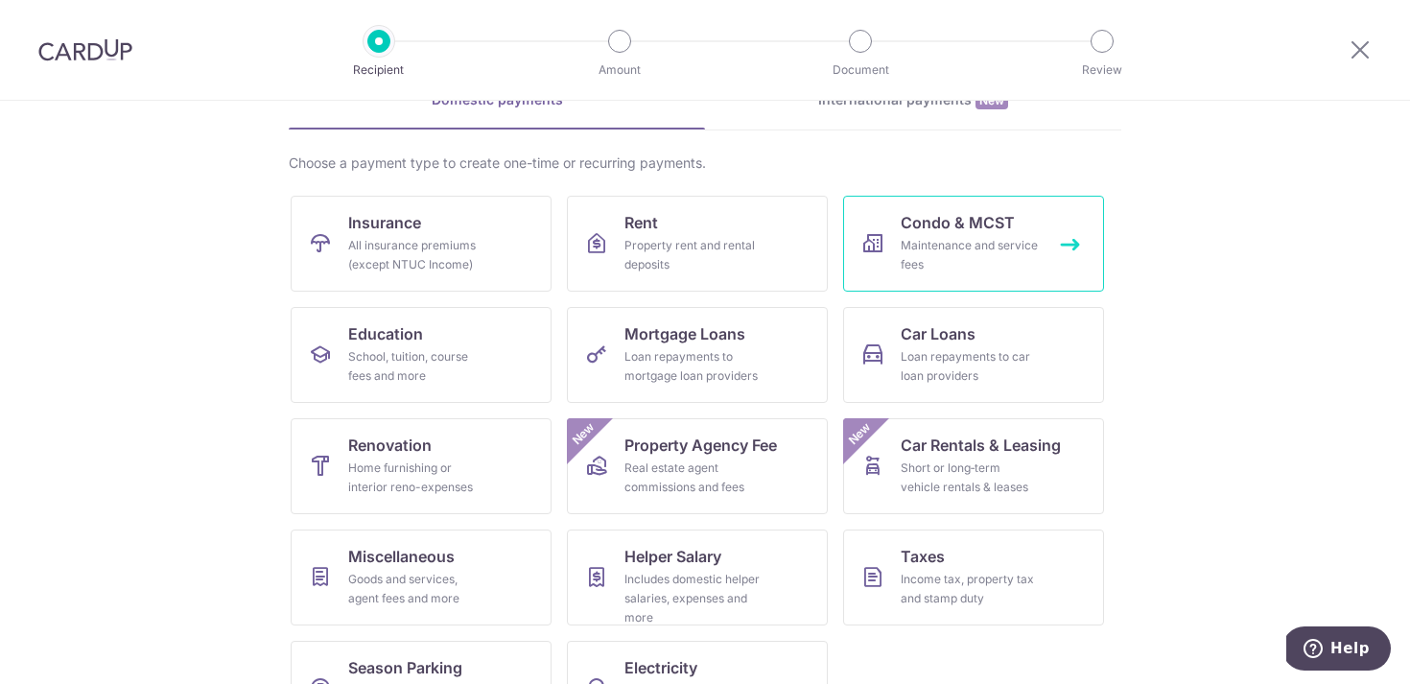
click at [950, 247] on div "Maintenance and service fees" at bounding box center [970, 255] width 138 height 38
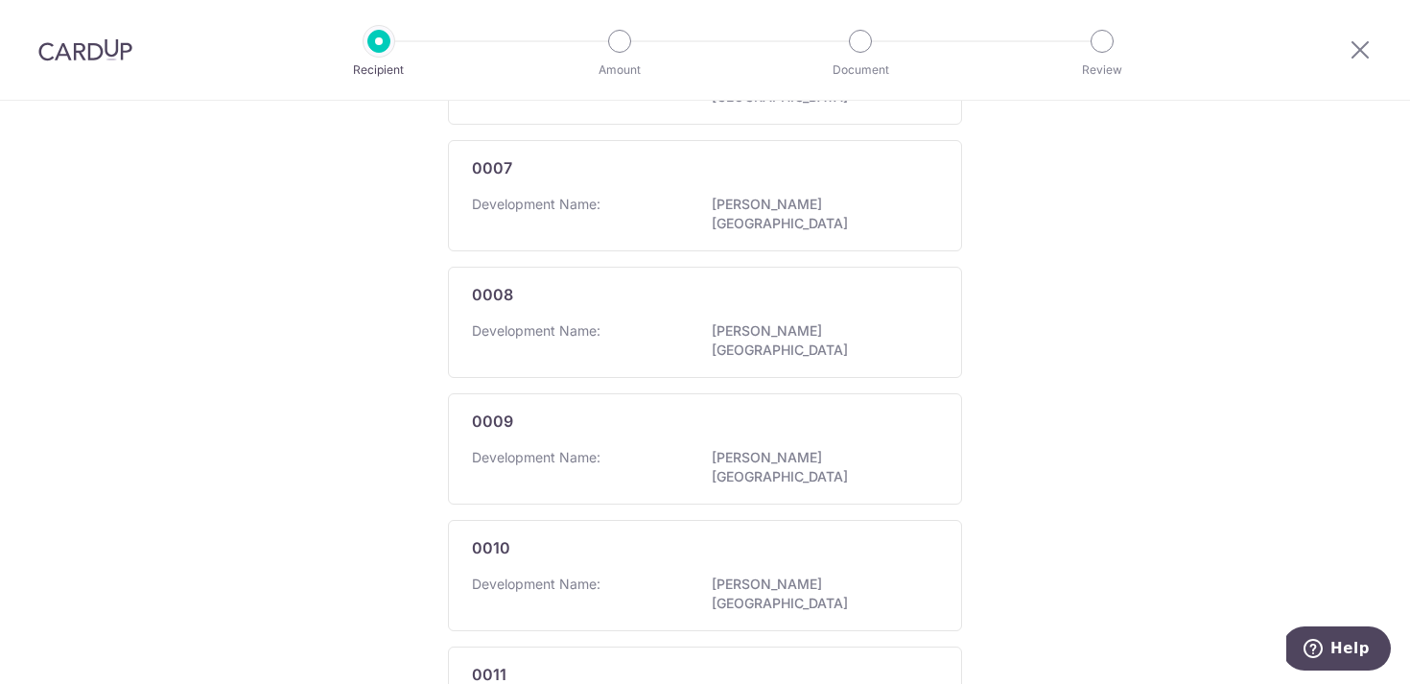
scroll to position [1168, 0]
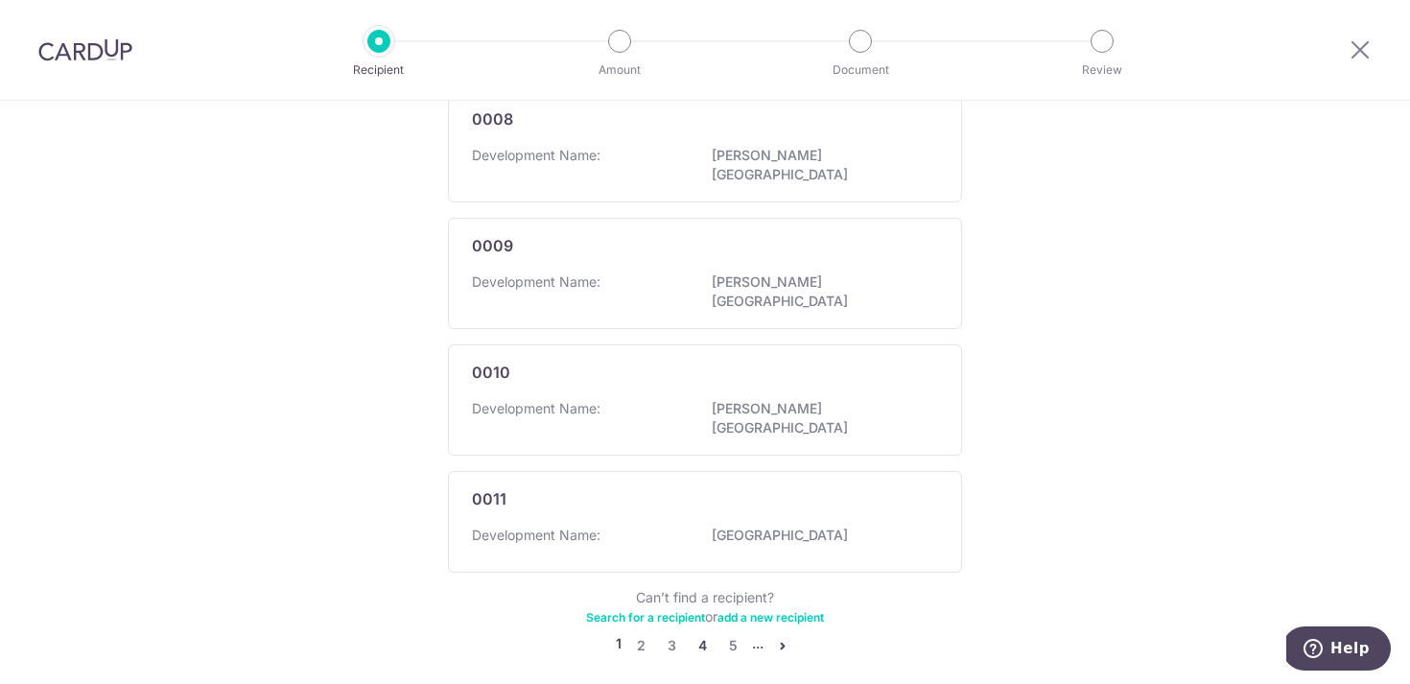
click at [692, 634] on link "4" at bounding box center [701, 645] width 23 height 23
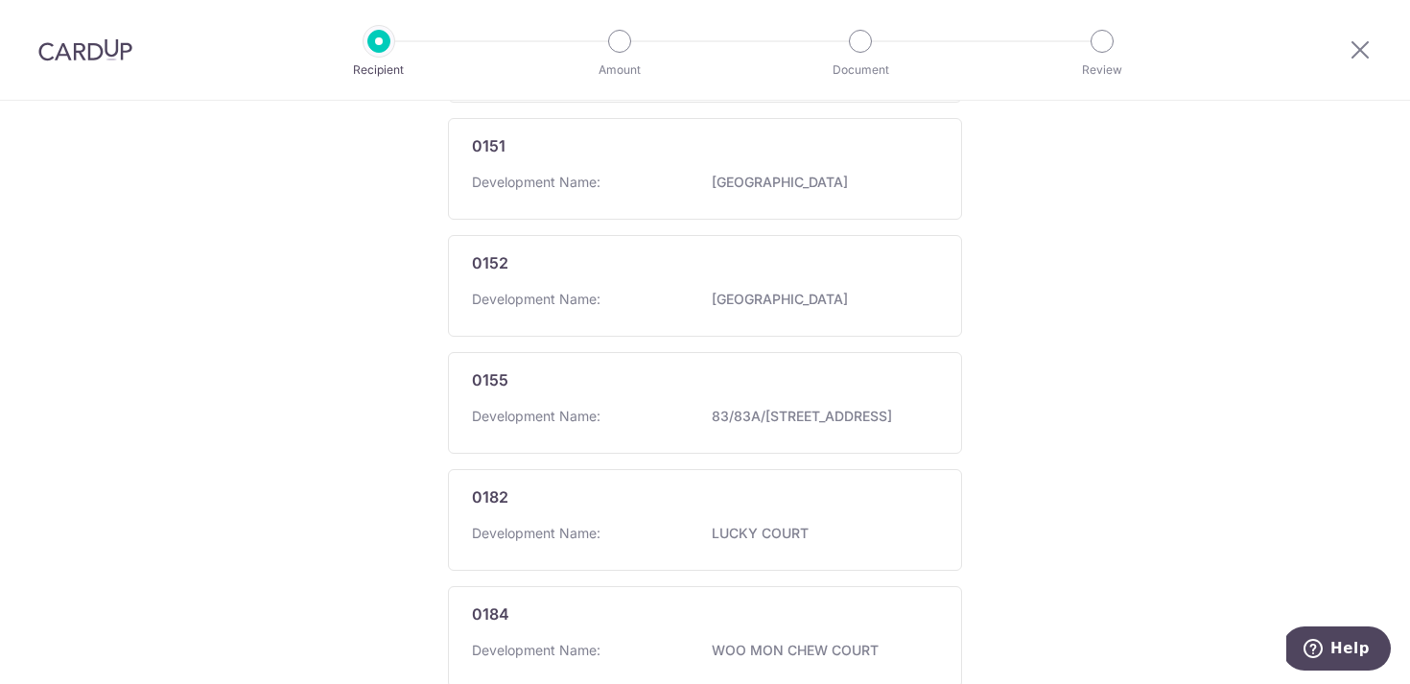
scroll to position [1187, 0]
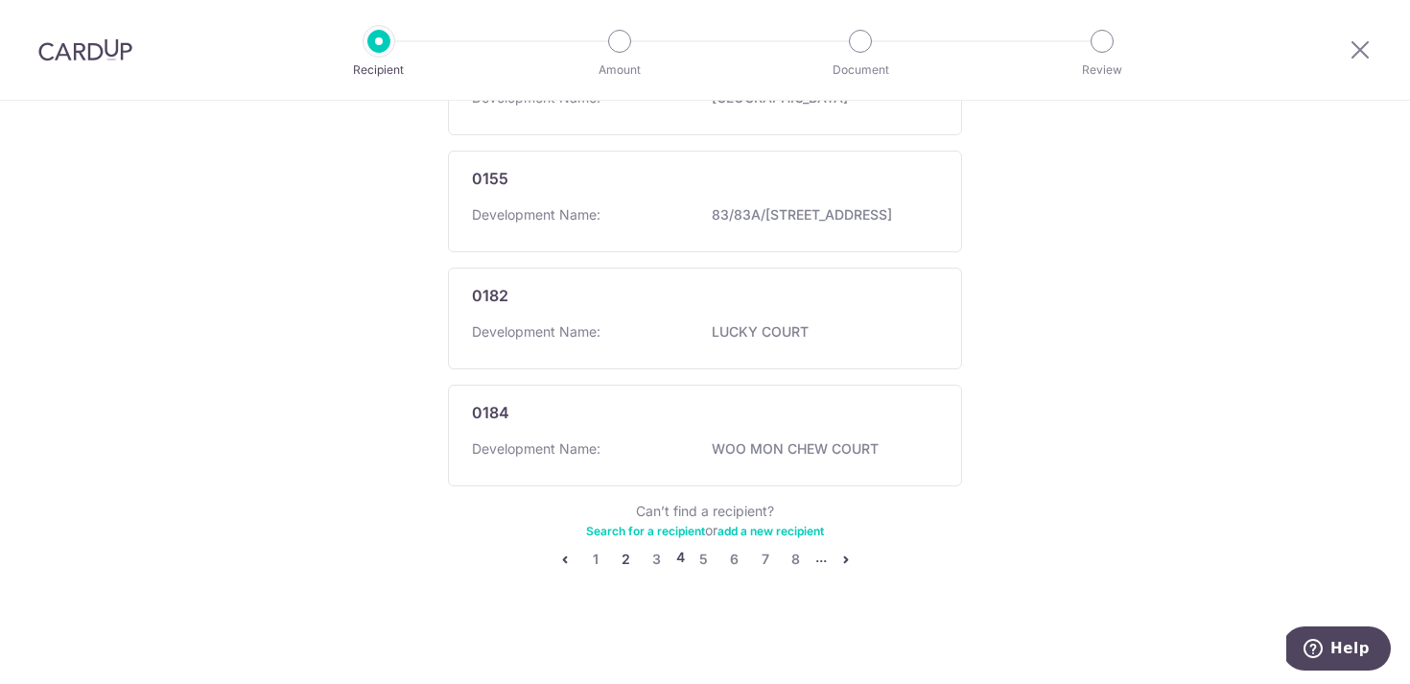
click at [619, 561] on link "2" at bounding box center [626, 559] width 23 height 23
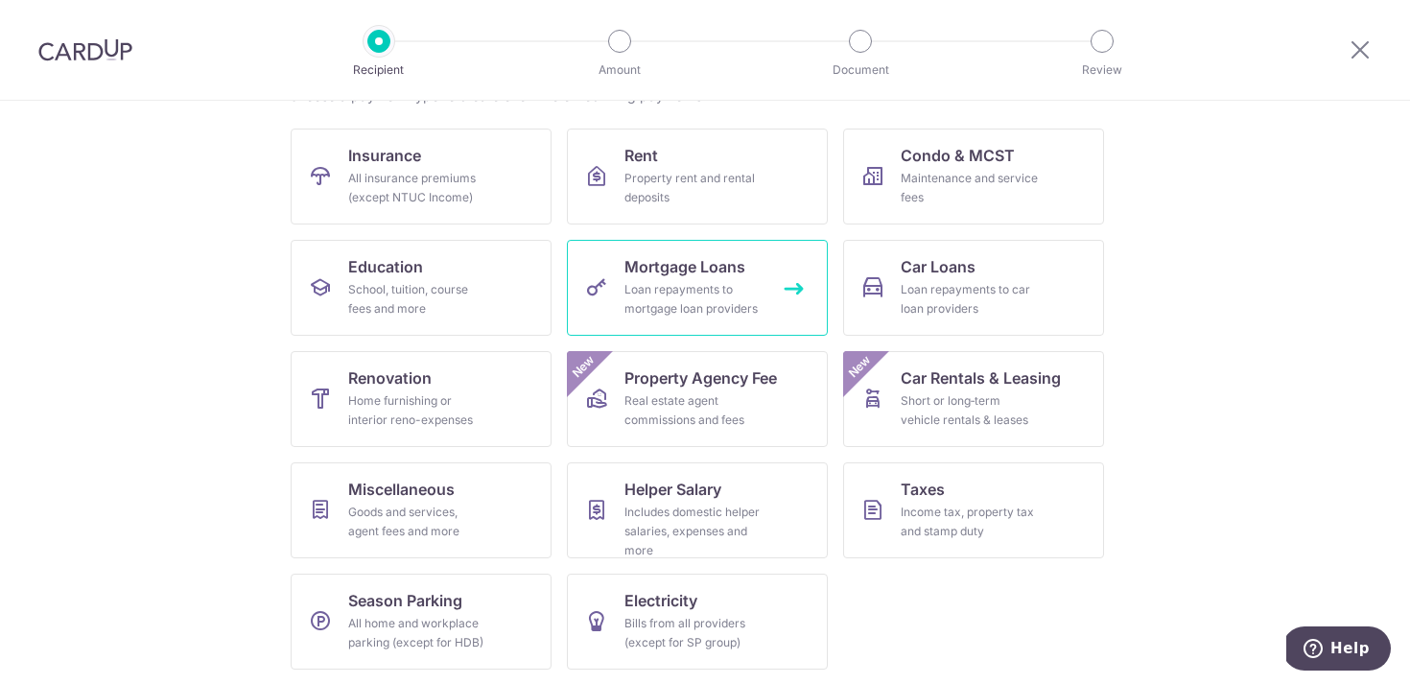
scroll to position [175, 0]
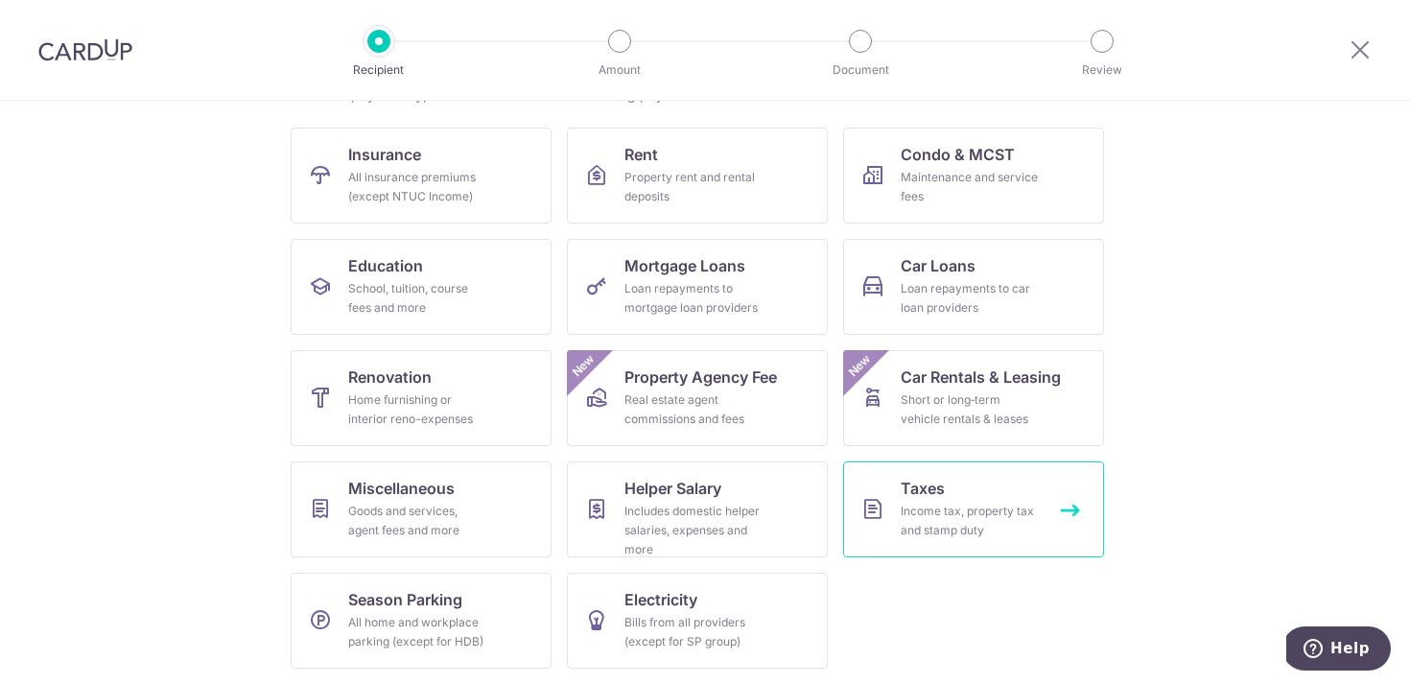
click at [931, 517] on div "Income tax, property tax and stamp duty" at bounding box center [970, 521] width 138 height 38
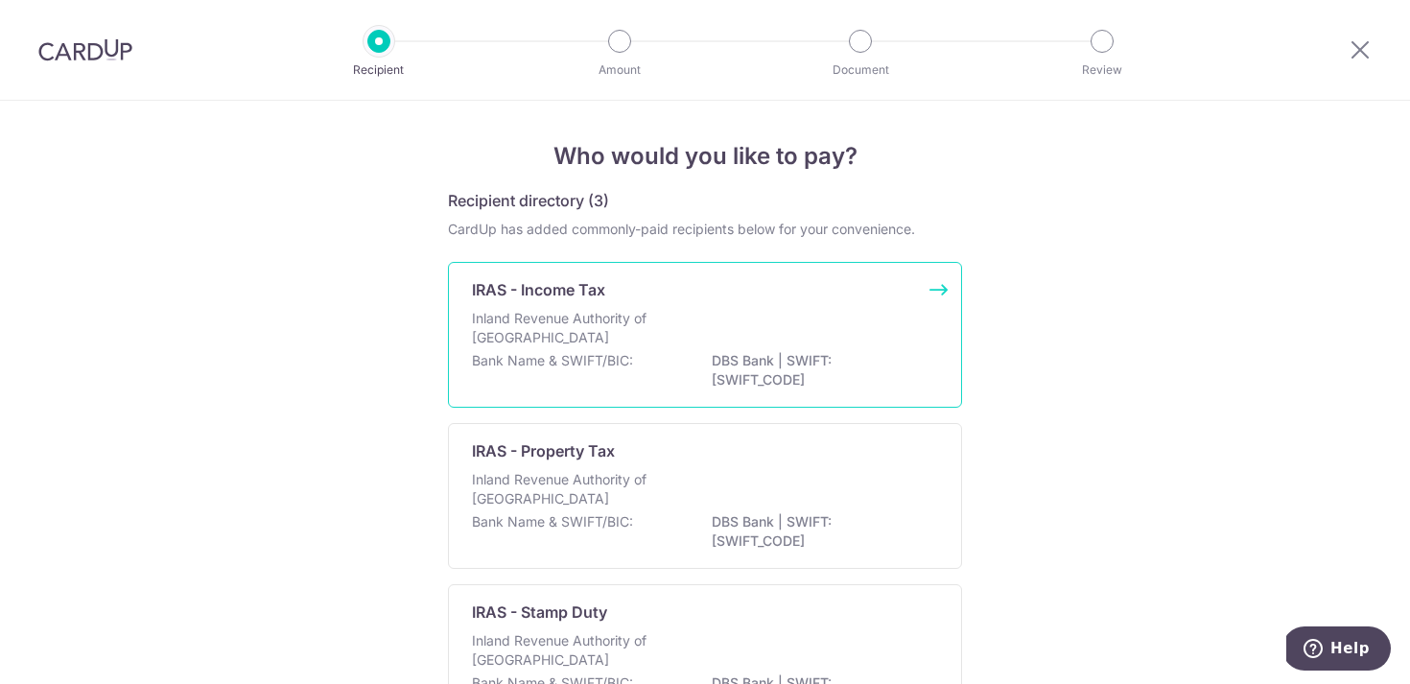
click at [676, 328] on div "Inland Revenue Authority of Singapore" at bounding box center [705, 330] width 466 height 42
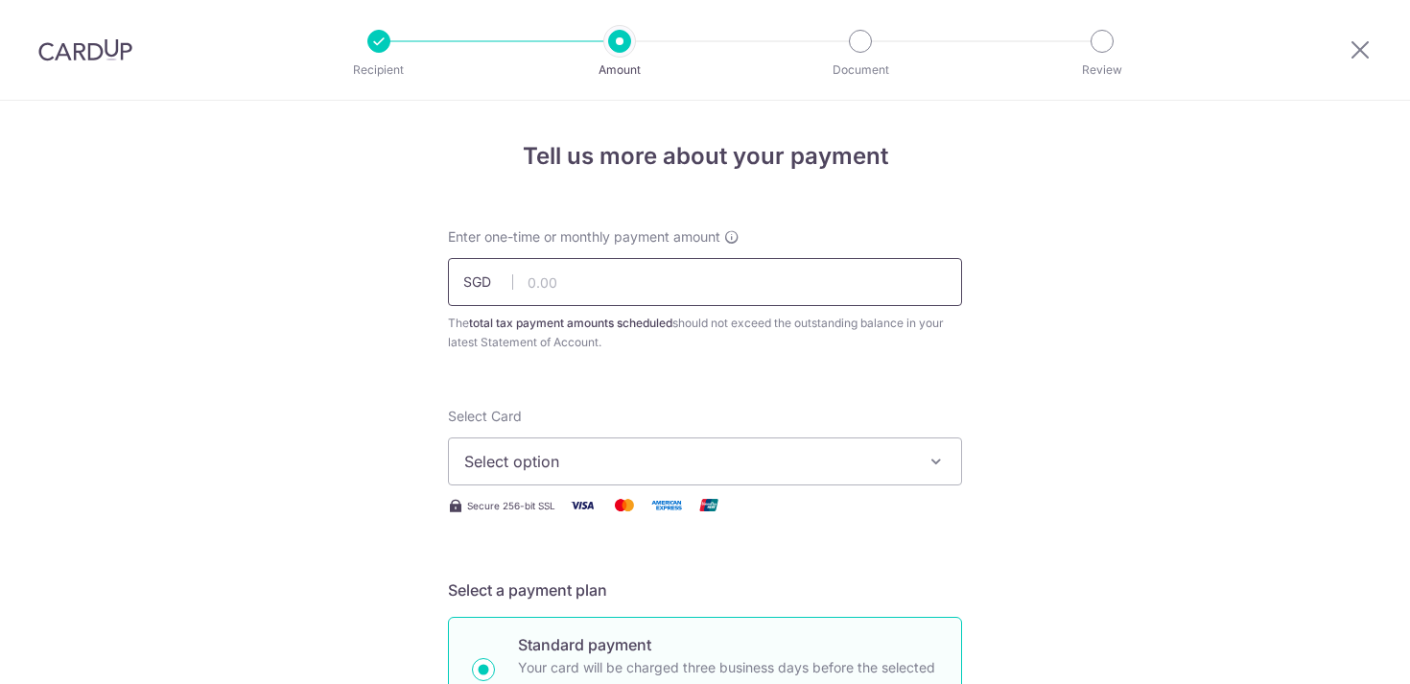
click at [702, 287] on input "text" at bounding box center [705, 282] width 514 height 48
click at [544, 465] on span "Select option" at bounding box center [687, 461] width 447 height 23
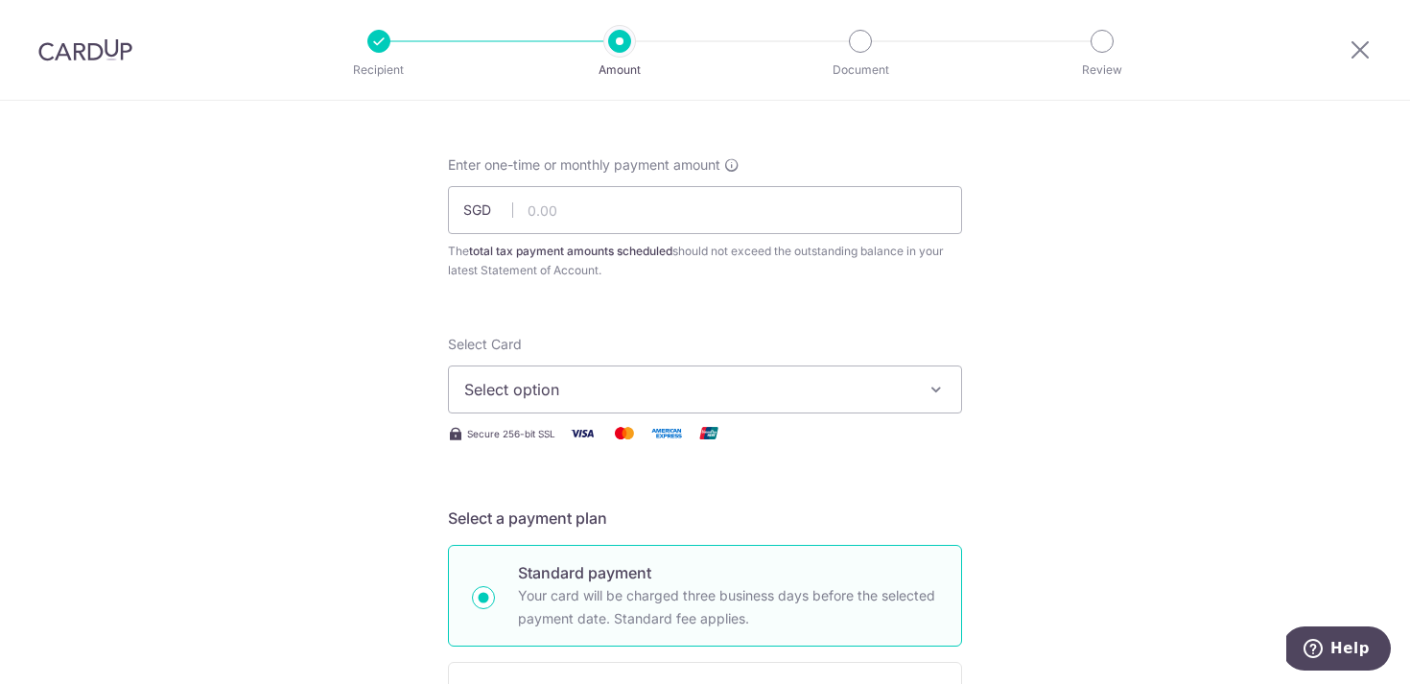
scroll to position [13, 0]
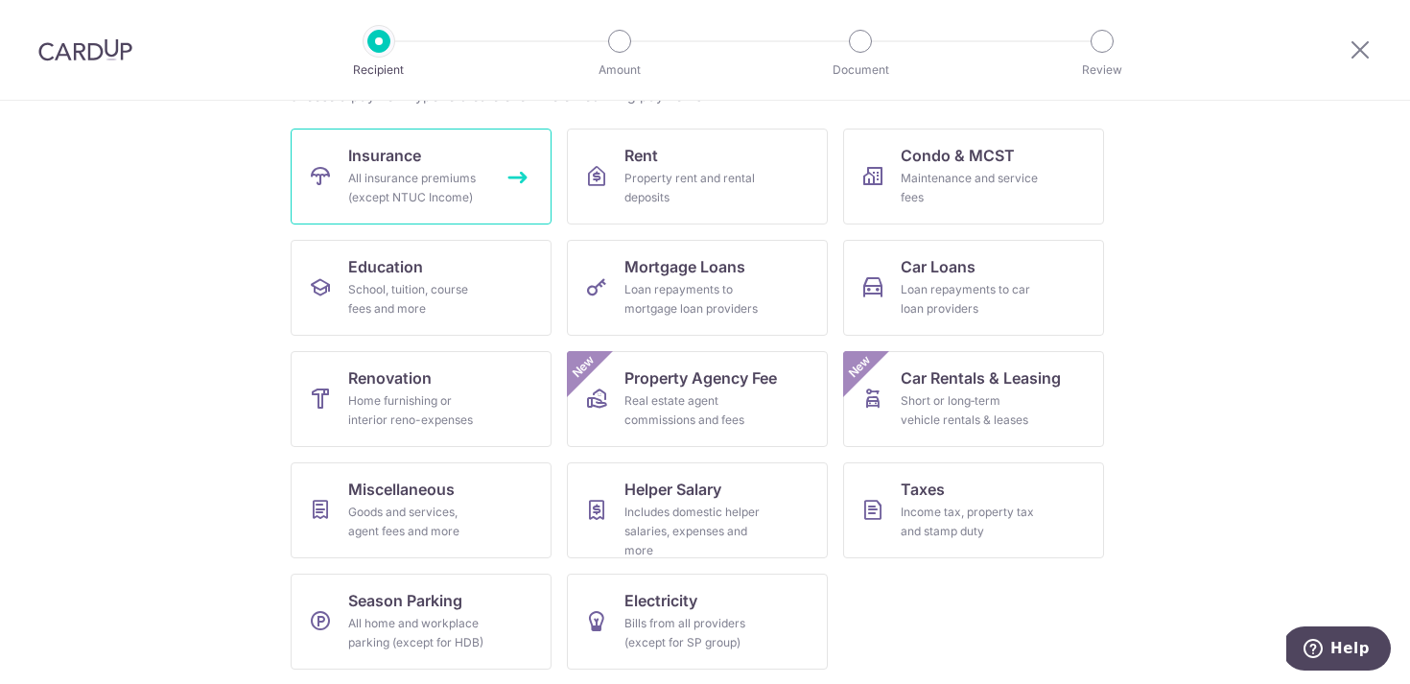
scroll to position [175, 0]
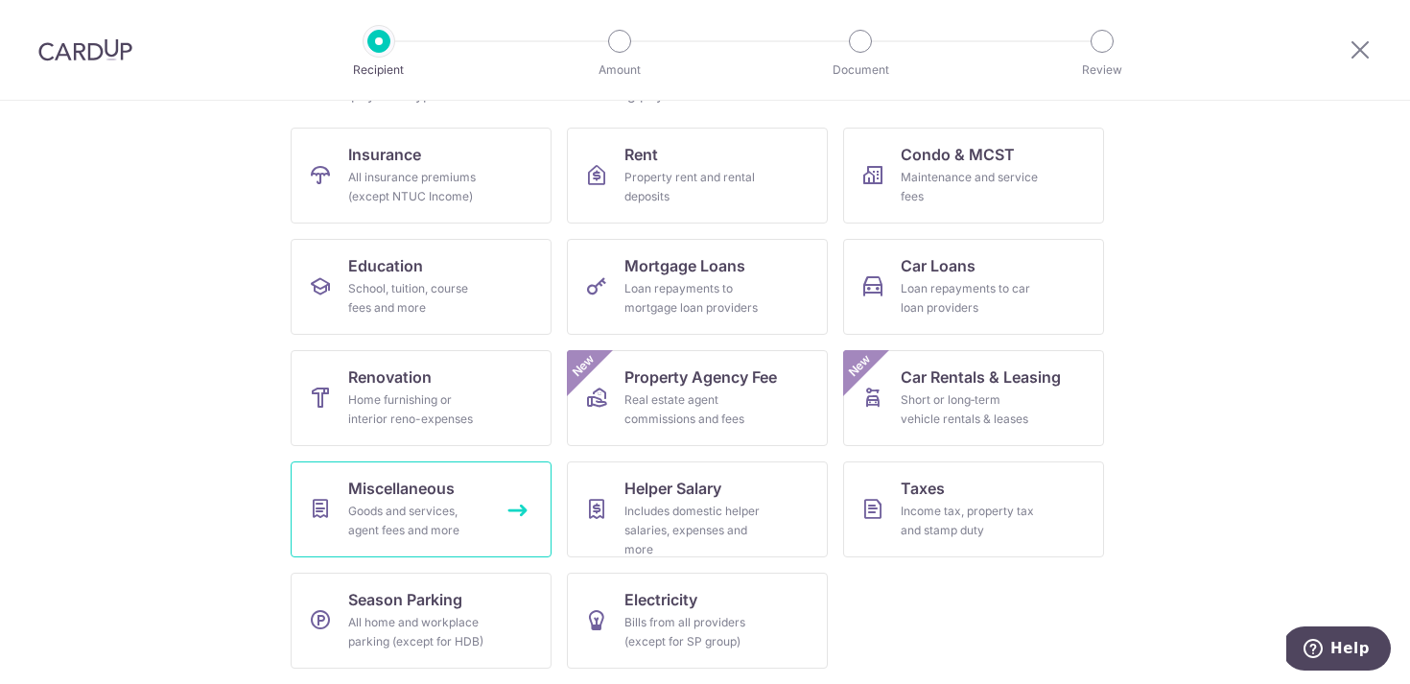
click at [488, 498] on link "Miscellaneous Goods and services, agent fees and more" at bounding box center [421, 509] width 261 height 96
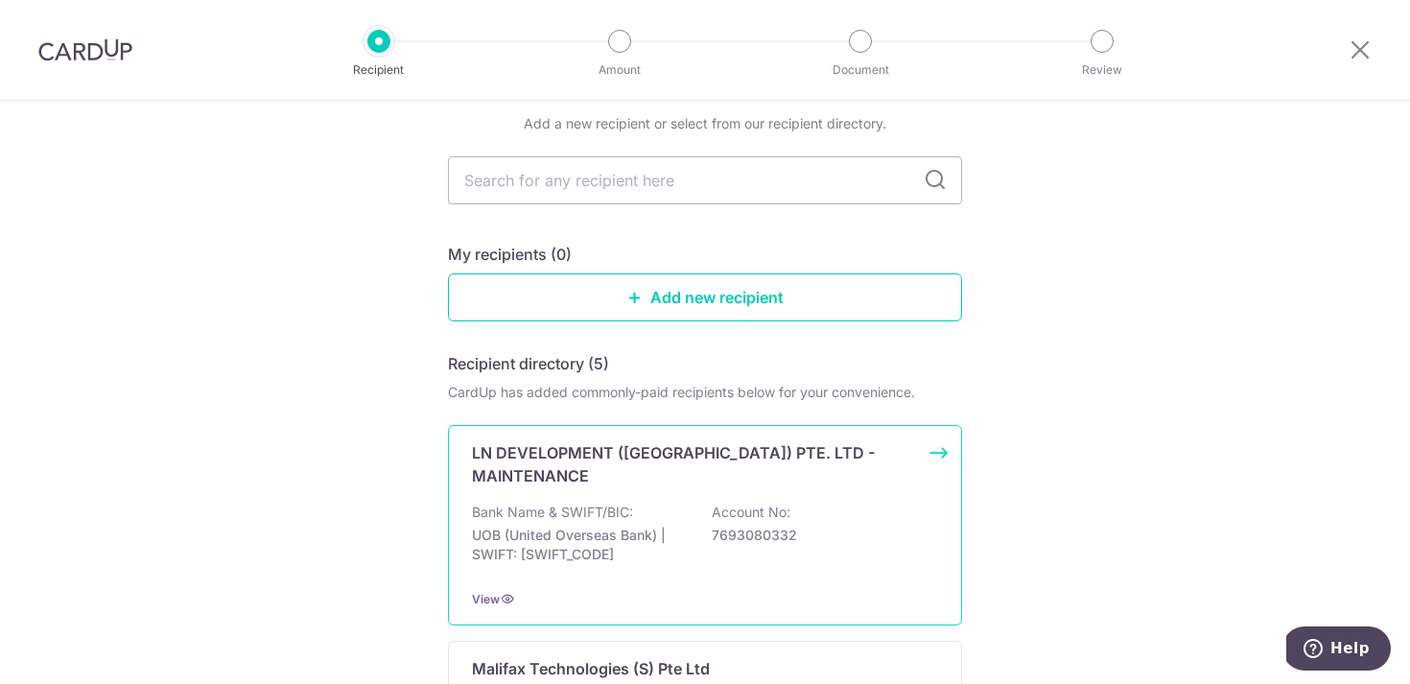
scroll to position [1039, 0]
